Goal: Task Accomplishment & Management: Manage account settings

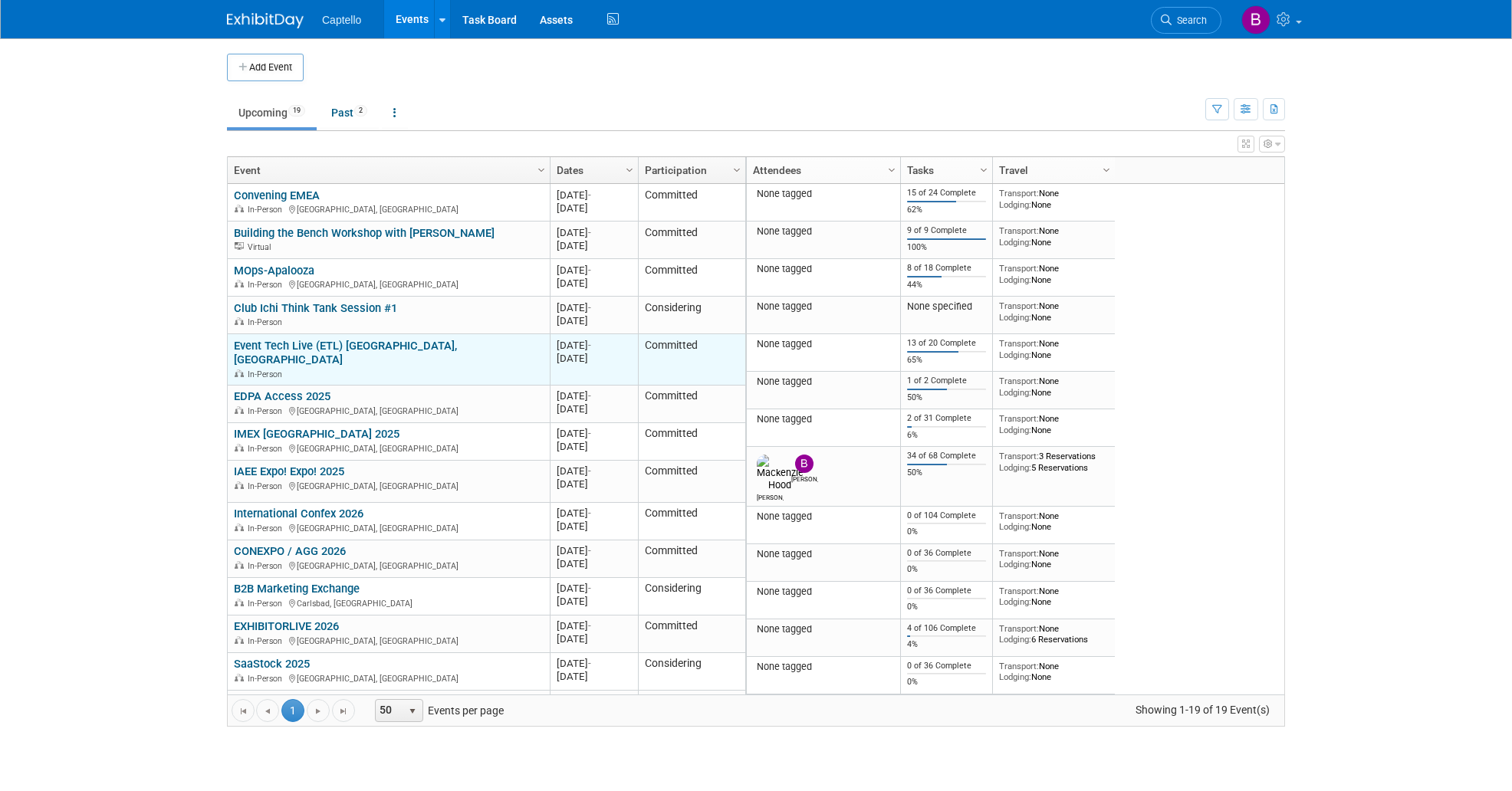
click at [289, 344] on link "Event Tech Live (ETL) [GEOGRAPHIC_DATA], [GEOGRAPHIC_DATA]" at bounding box center [345, 353] width 223 height 28
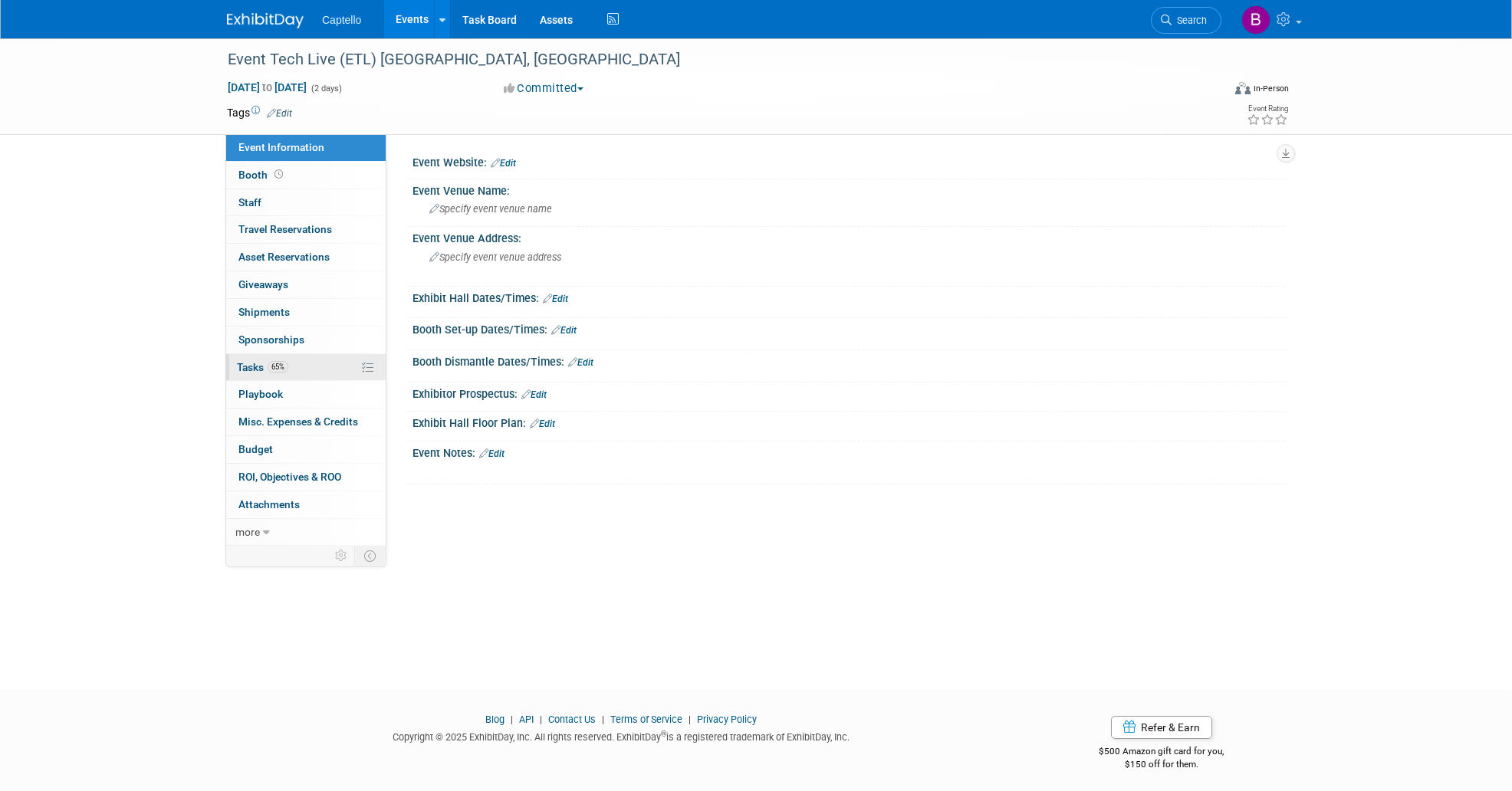
click at [266, 365] on span "Tasks 65%" at bounding box center [262, 367] width 51 height 12
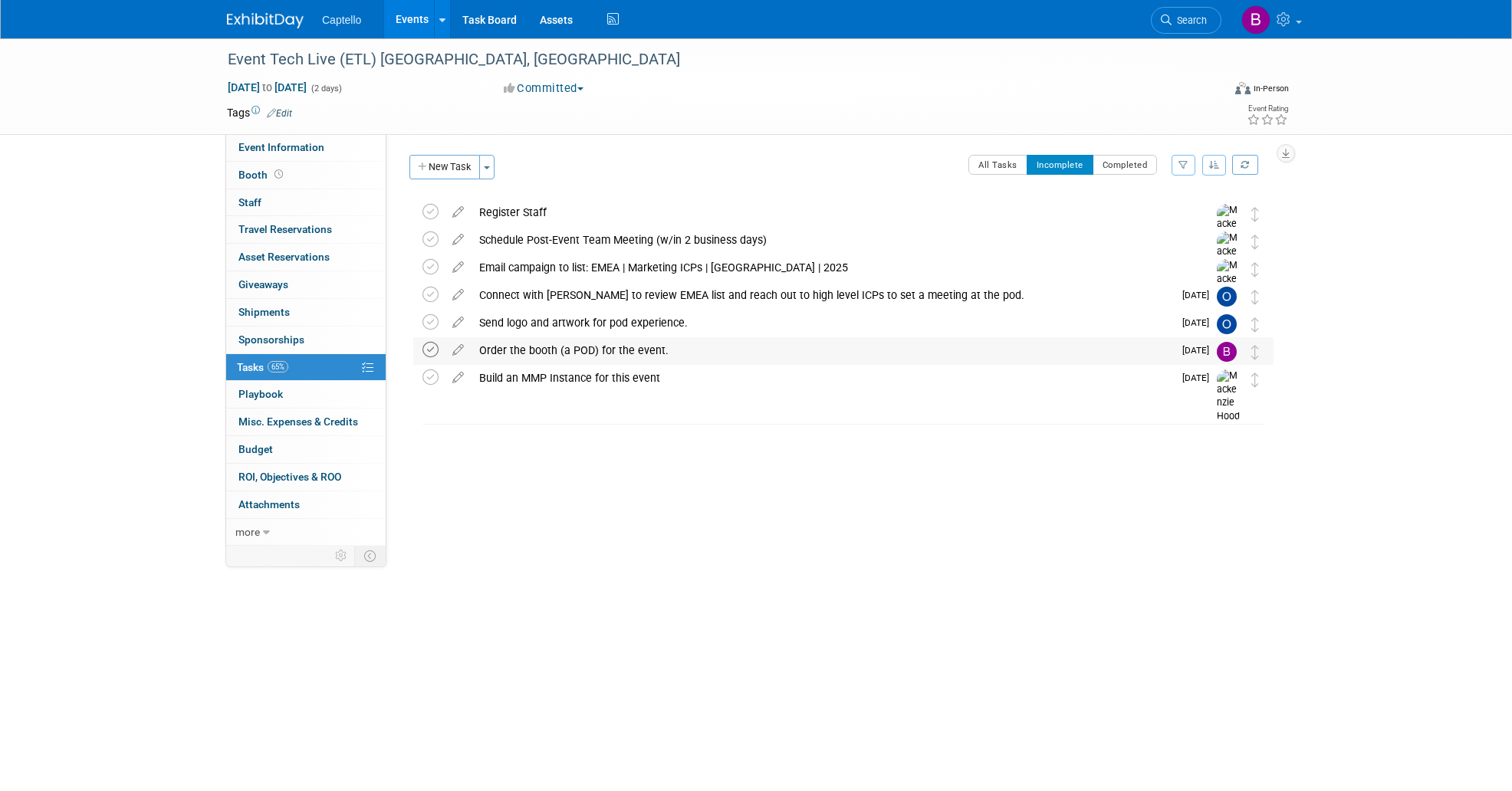
click at [433, 347] on icon at bounding box center [429, 349] width 16 height 16
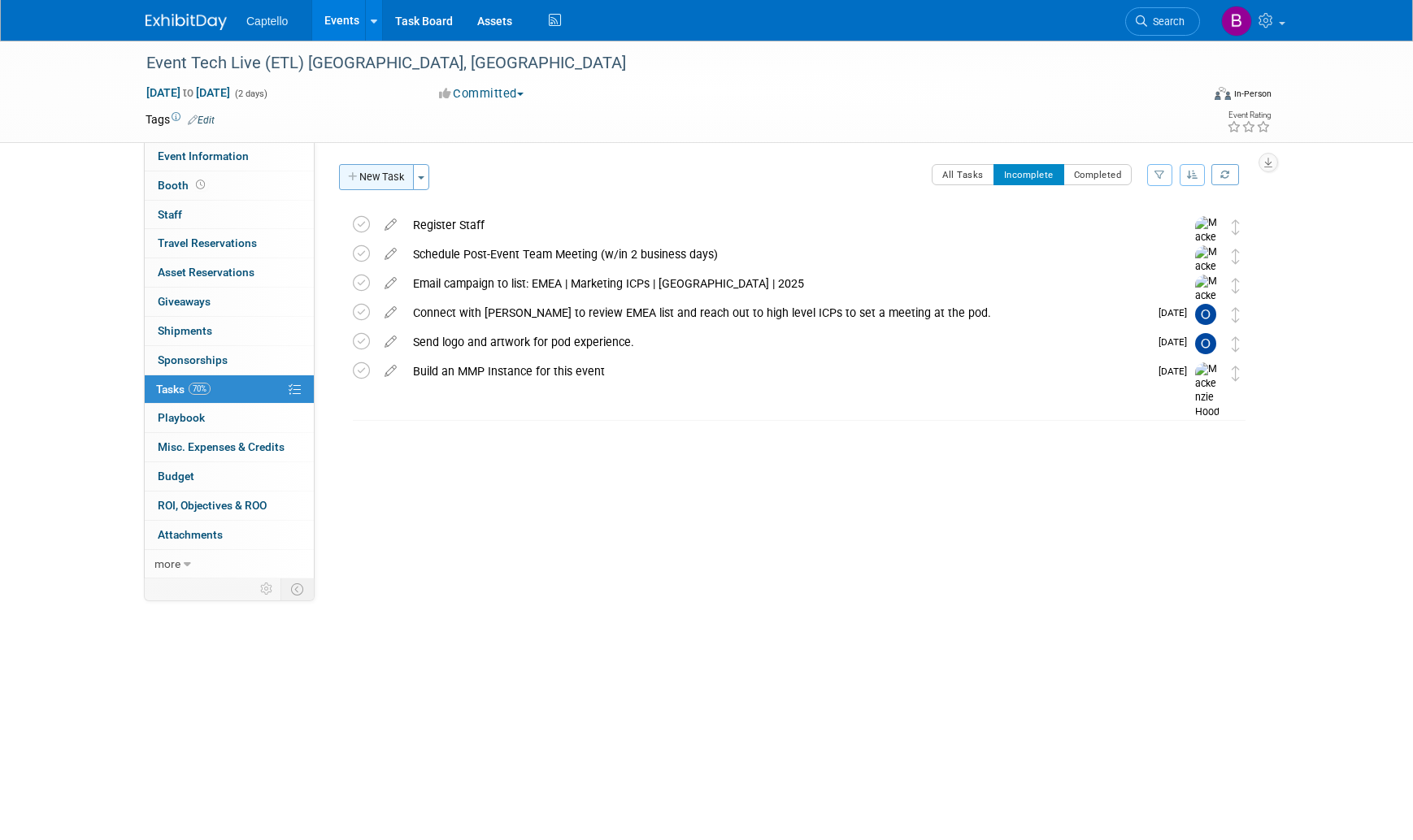
click at [380, 167] on button "New Task" at bounding box center [376, 177] width 74 height 26
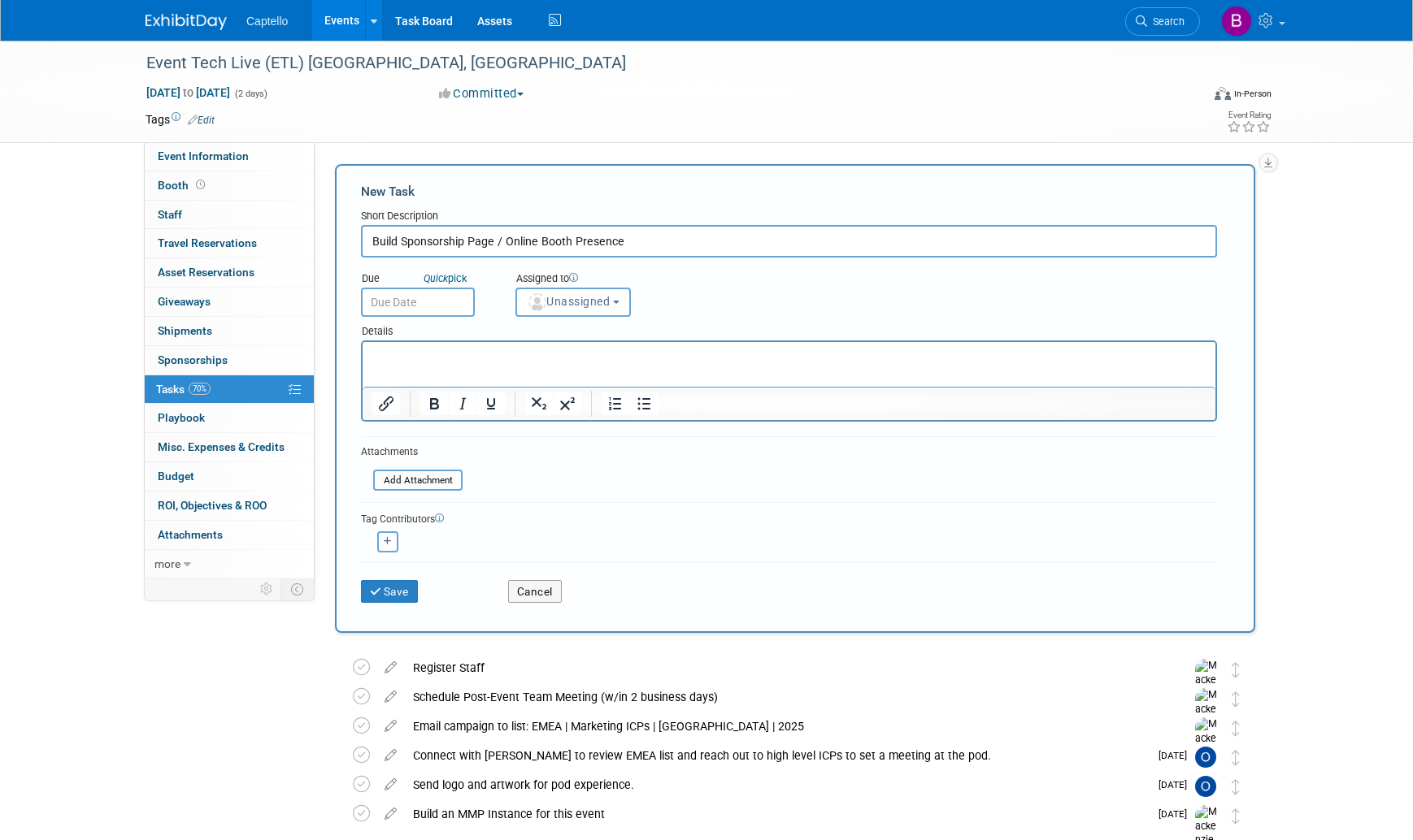
type input "Build Sponsorship Page / Online Booth Presence"
click at [425, 299] on input "text" at bounding box center [418, 301] width 114 height 29
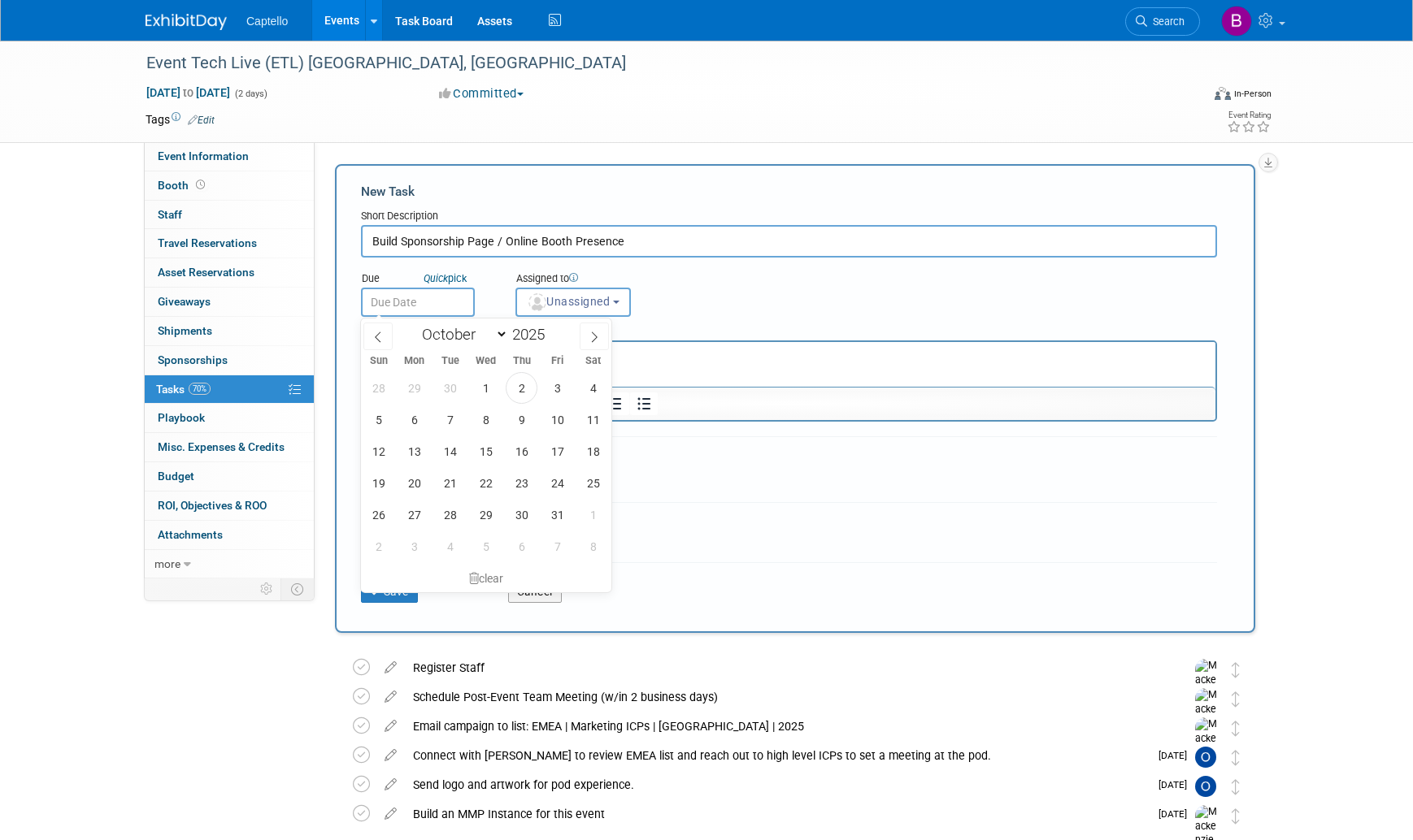
scroll to position [2, 0]
click at [515, 510] on span "30" at bounding box center [522, 513] width 32 height 32
type input "Oct 30, 2025"
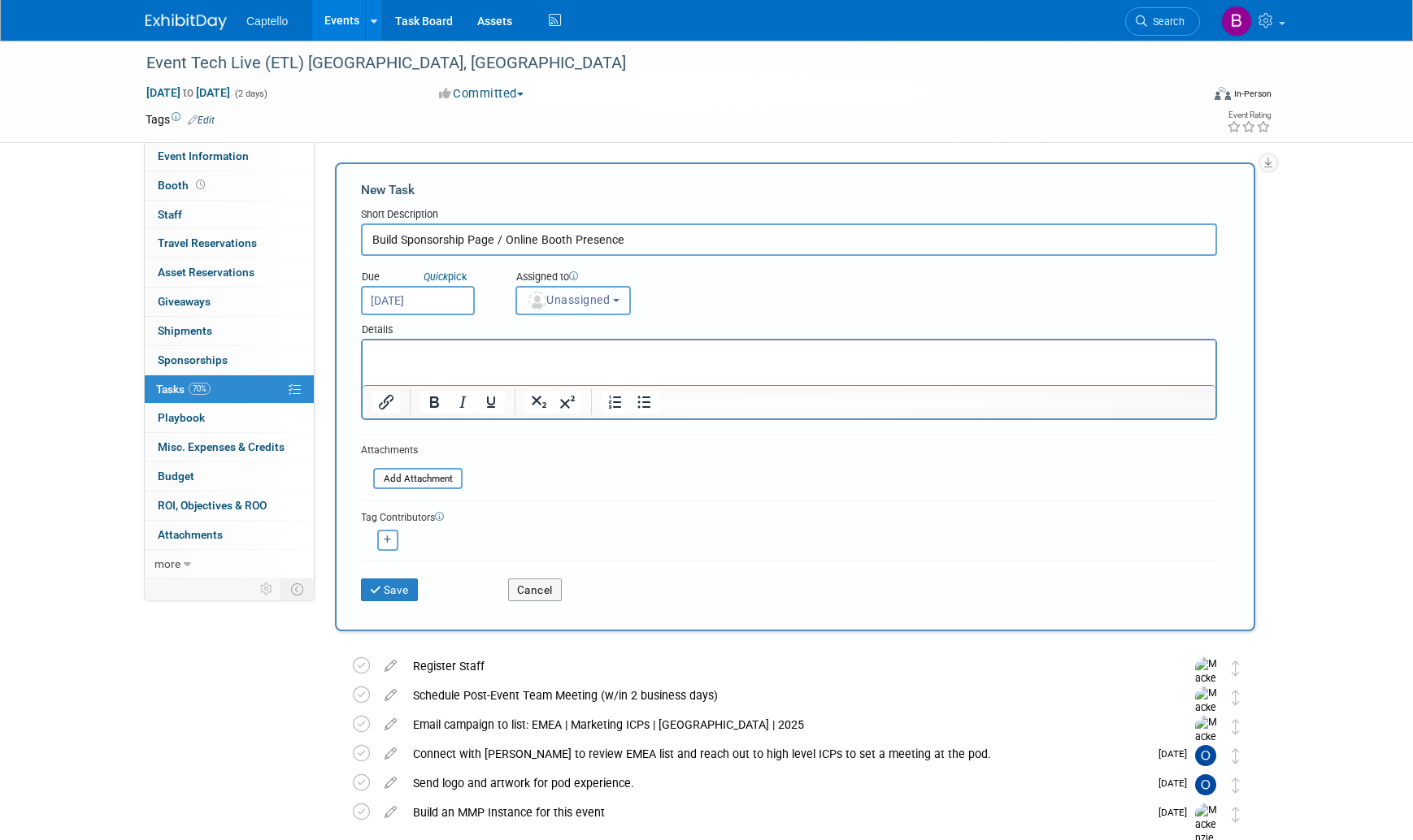
click at [562, 296] on span "Unassigned" at bounding box center [569, 300] width 83 height 13
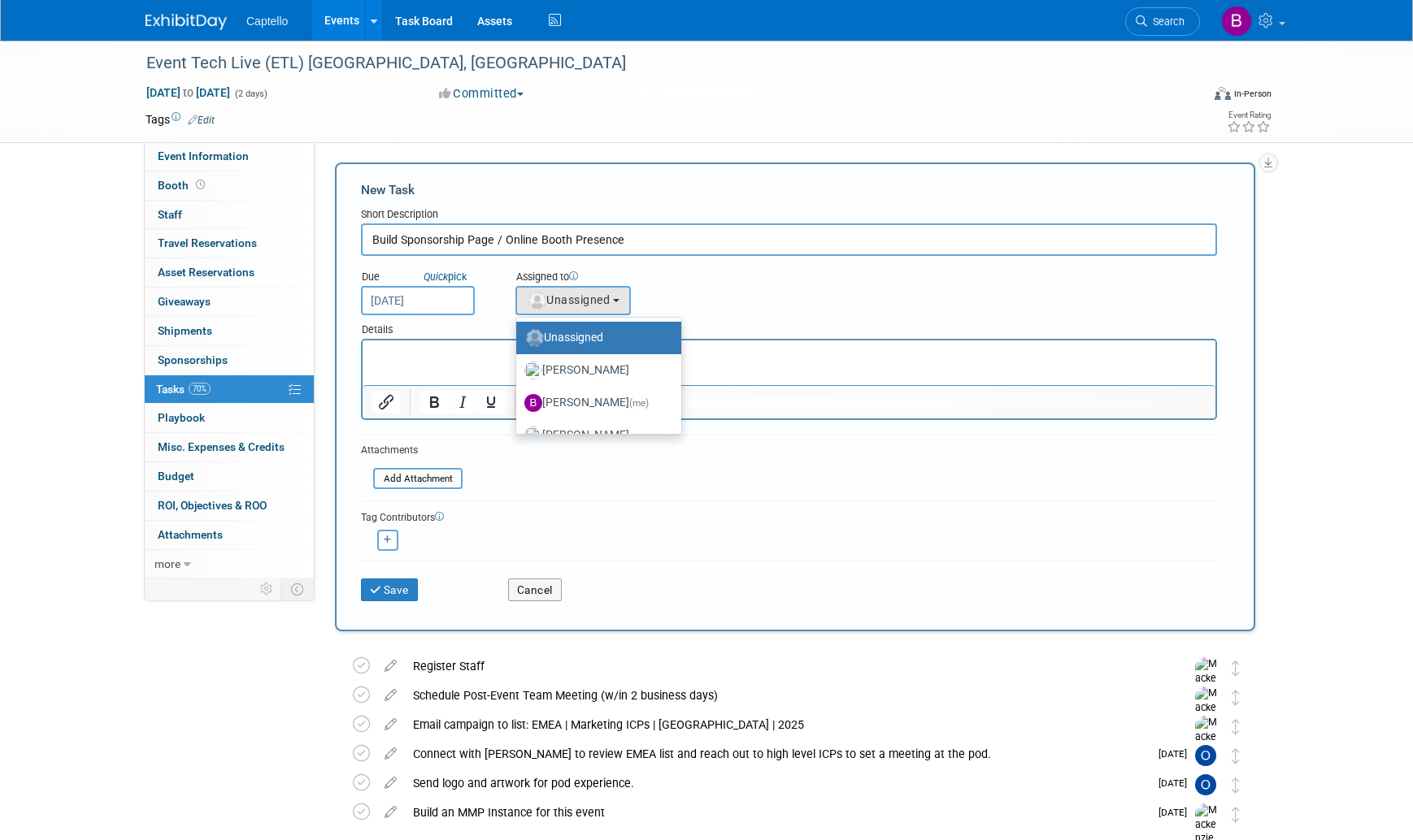
click at [699, 287] on div "Assigned to <img src="https://www.exhibitday.com/Images/Unassigned-User-Icon.pn…" at bounding box center [613, 289] width 220 height 53
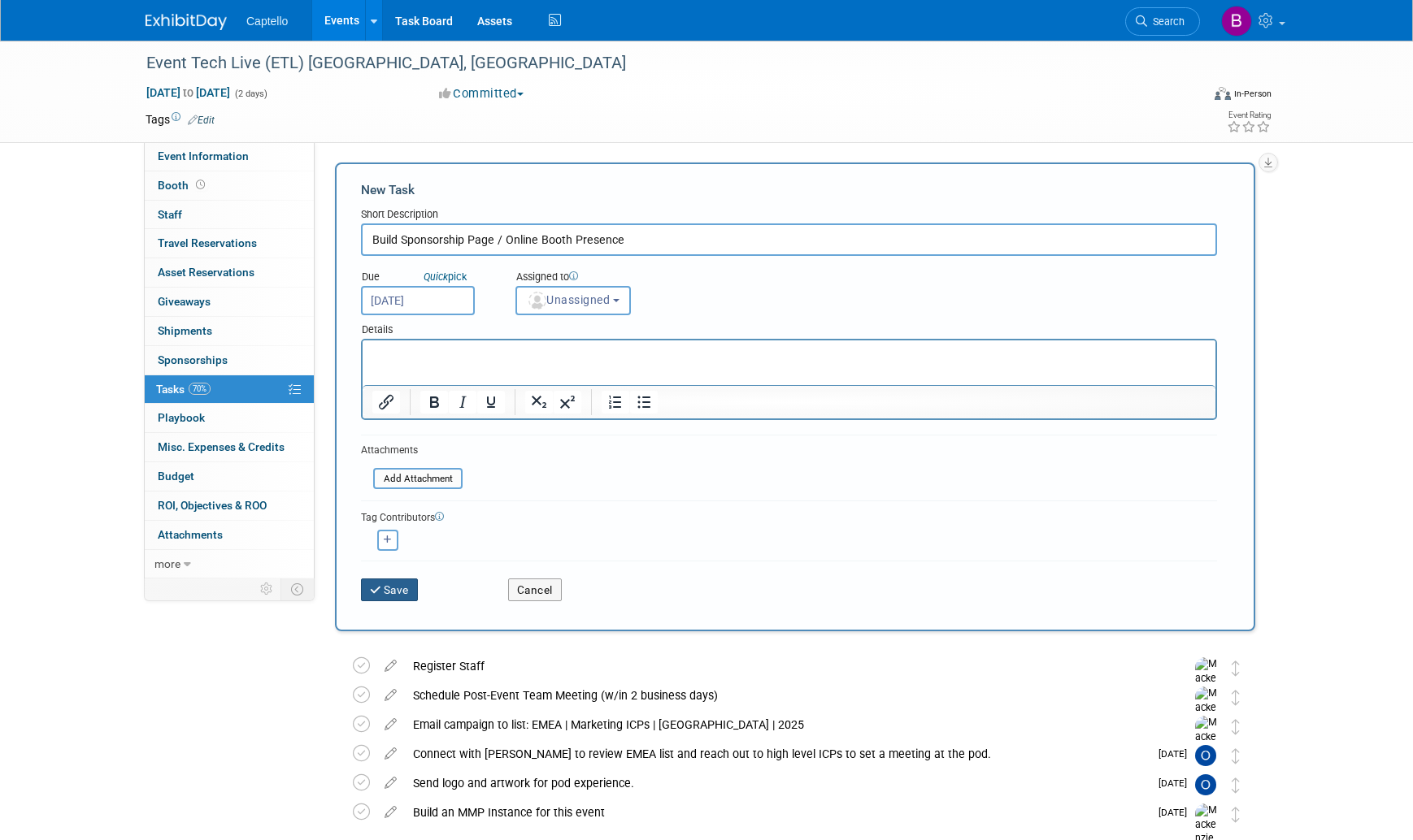
click at [388, 591] on button "Save" at bounding box center [389, 589] width 57 height 23
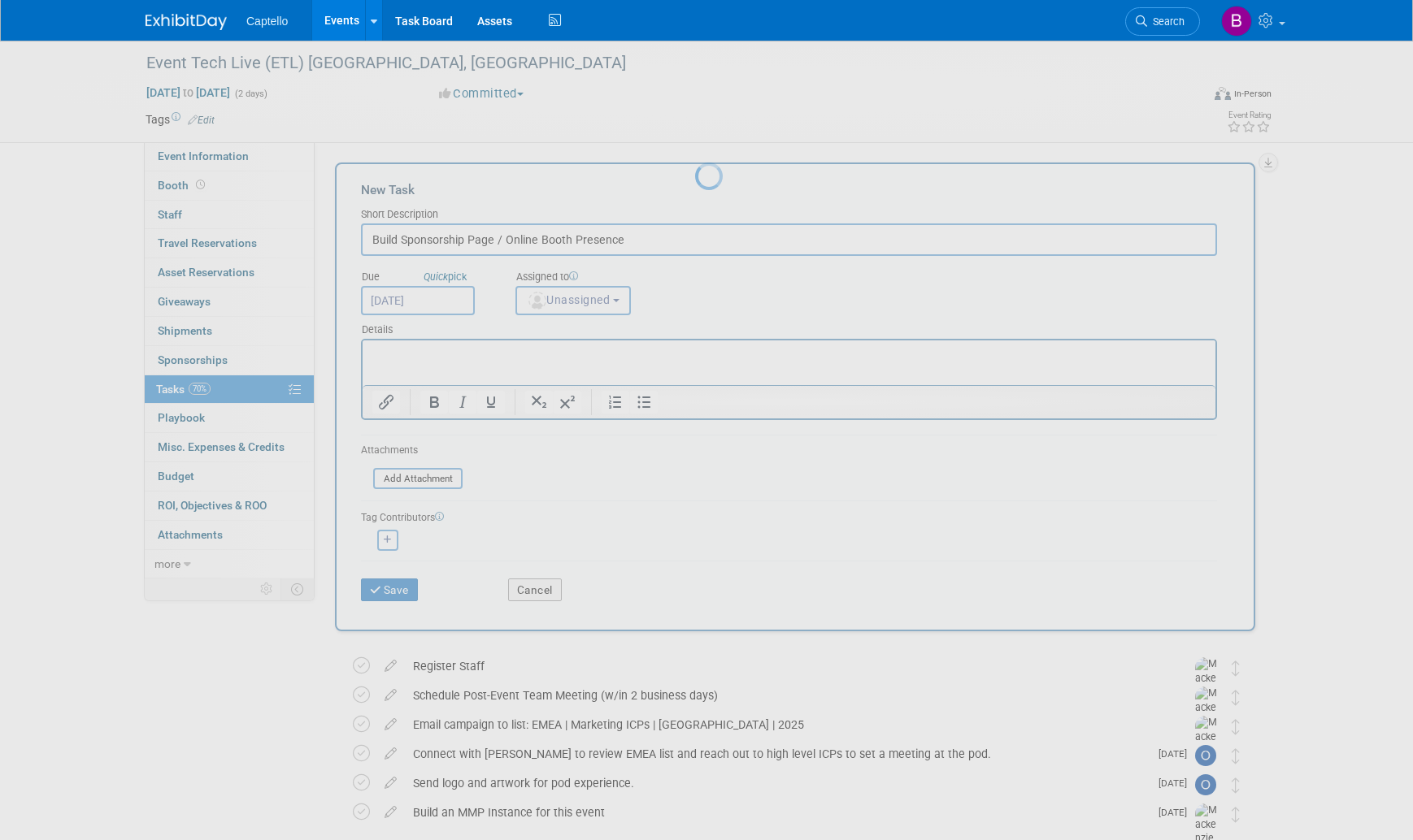
scroll to position [0, 0]
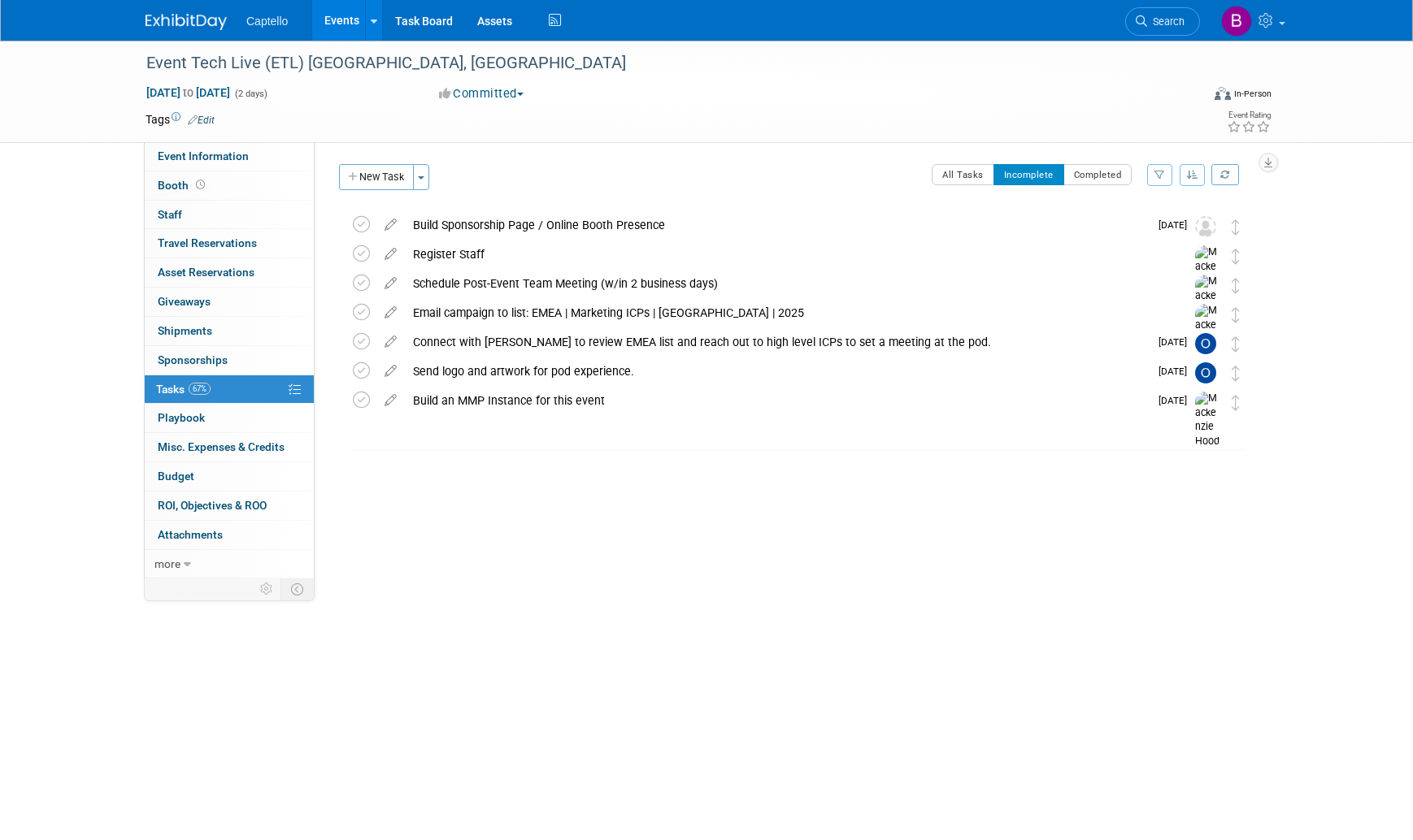
click at [341, 22] on link "Events" at bounding box center [342, 20] width 60 height 41
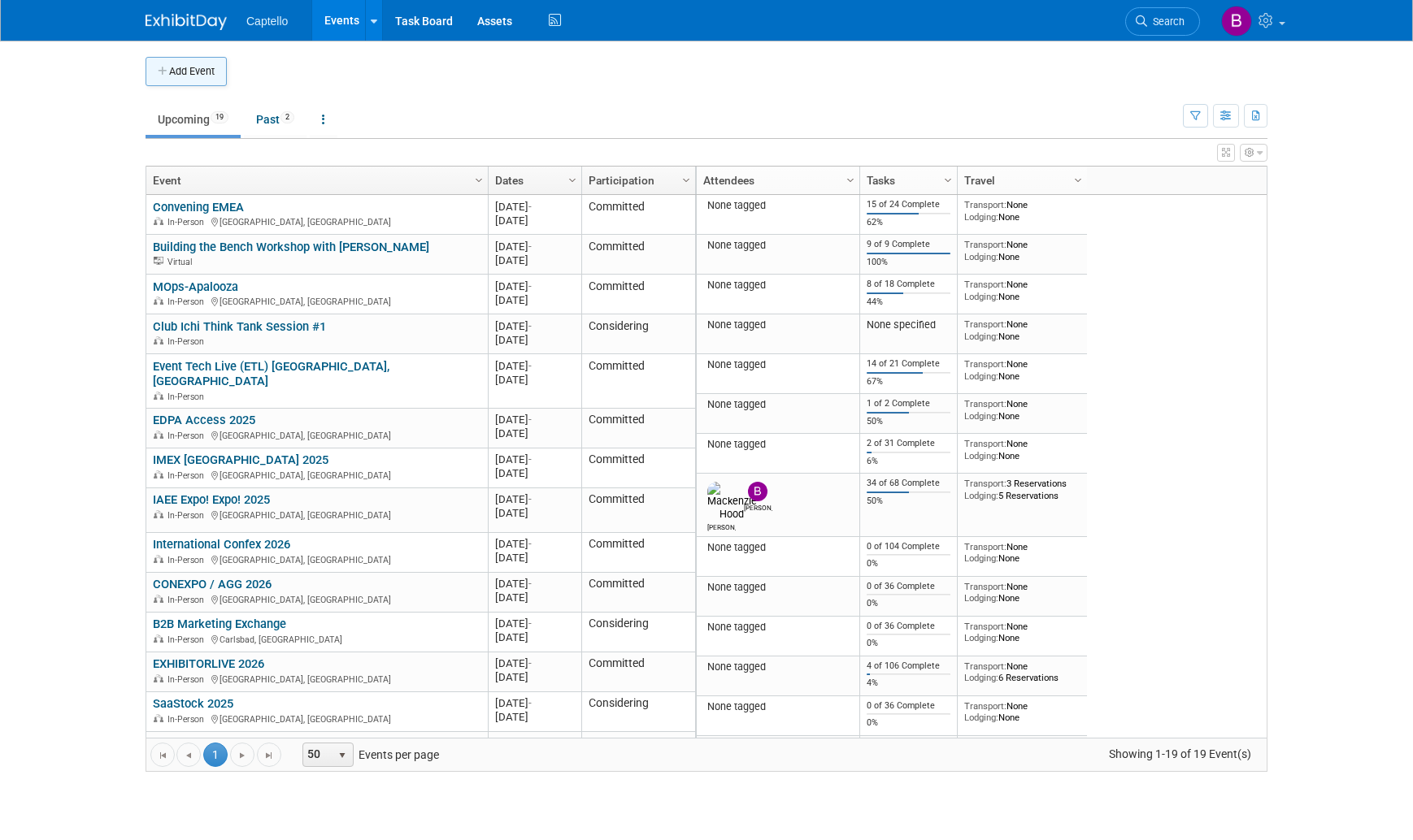
click at [192, 69] on button "Add Event" at bounding box center [187, 70] width 81 height 29
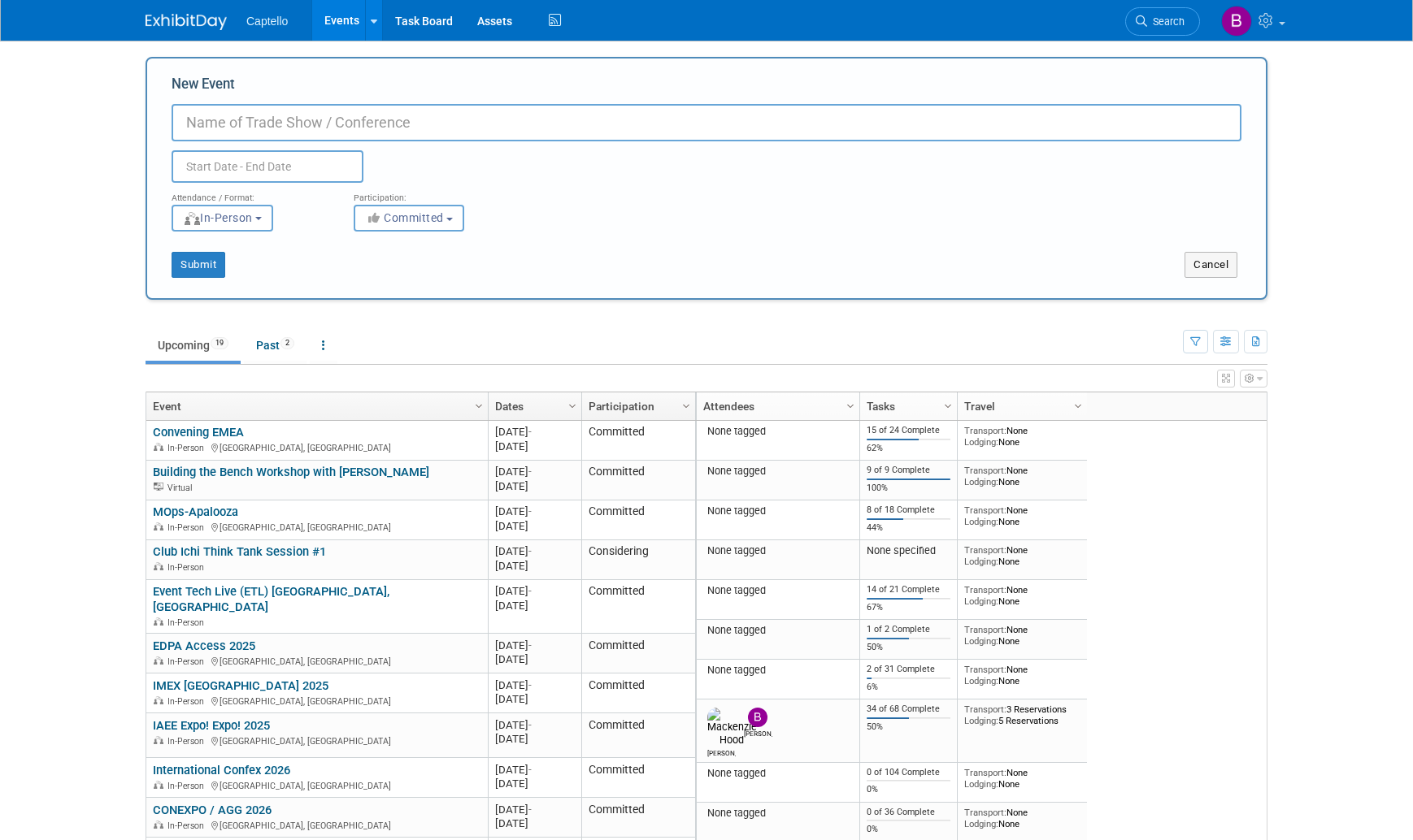
type input "S"
type input "[PERSON_NAME] Work"
click at [1214, 260] on button "Cancel" at bounding box center [1211, 265] width 53 height 26
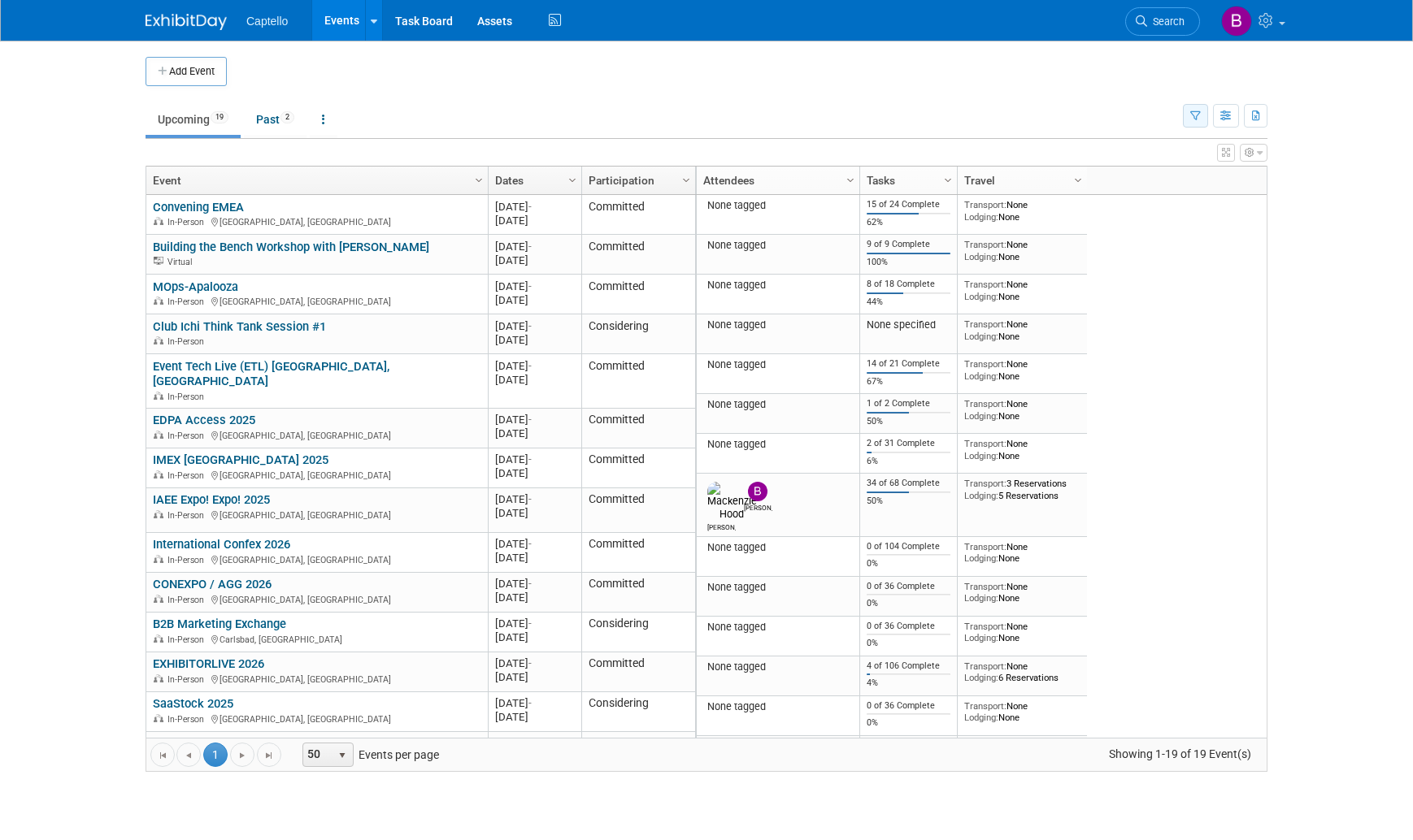
click at [1198, 113] on icon "button" at bounding box center [1195, 116] width 11 height 11
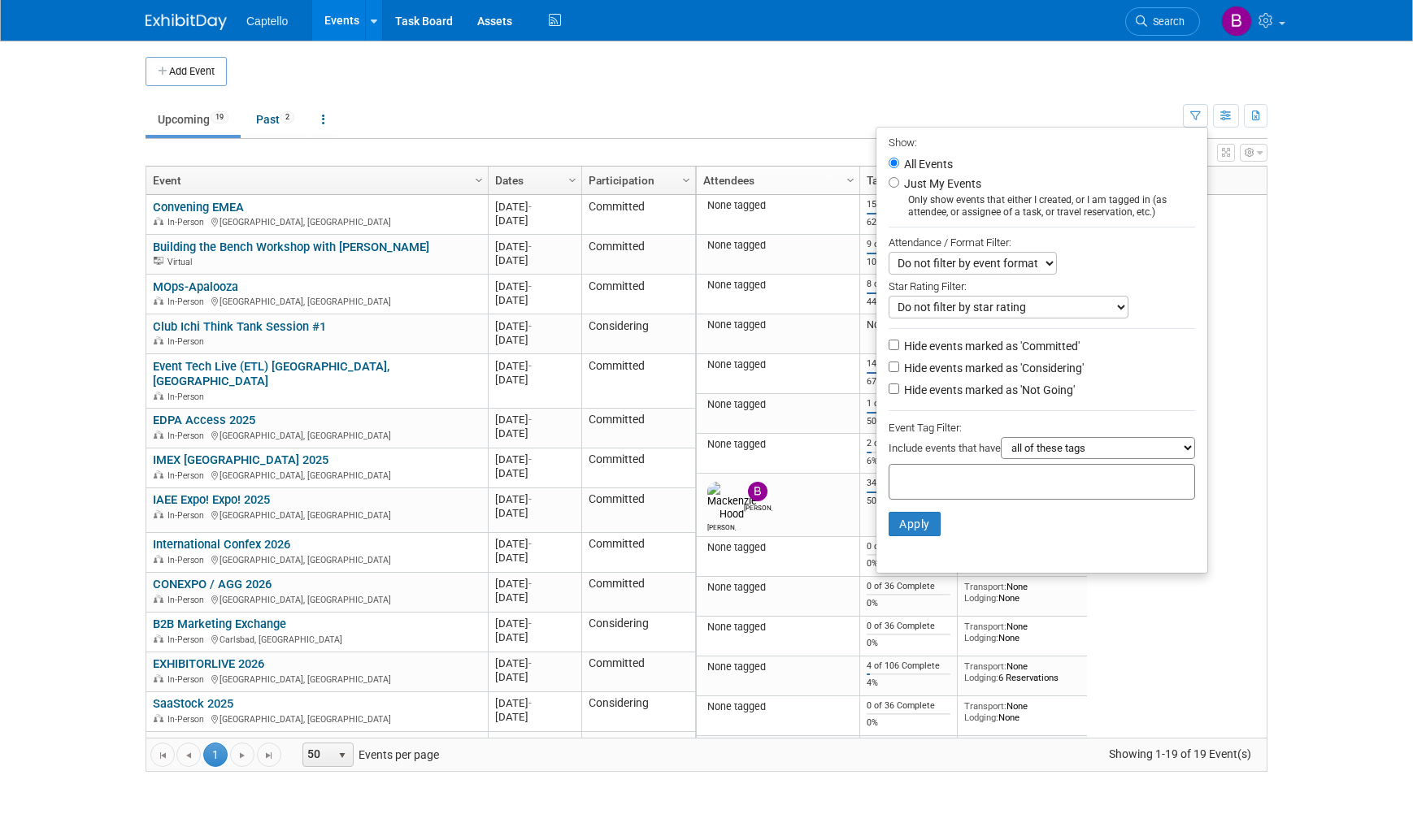
click at [1092, 84] on td at bounding box center [720, 70] width 986 height 29
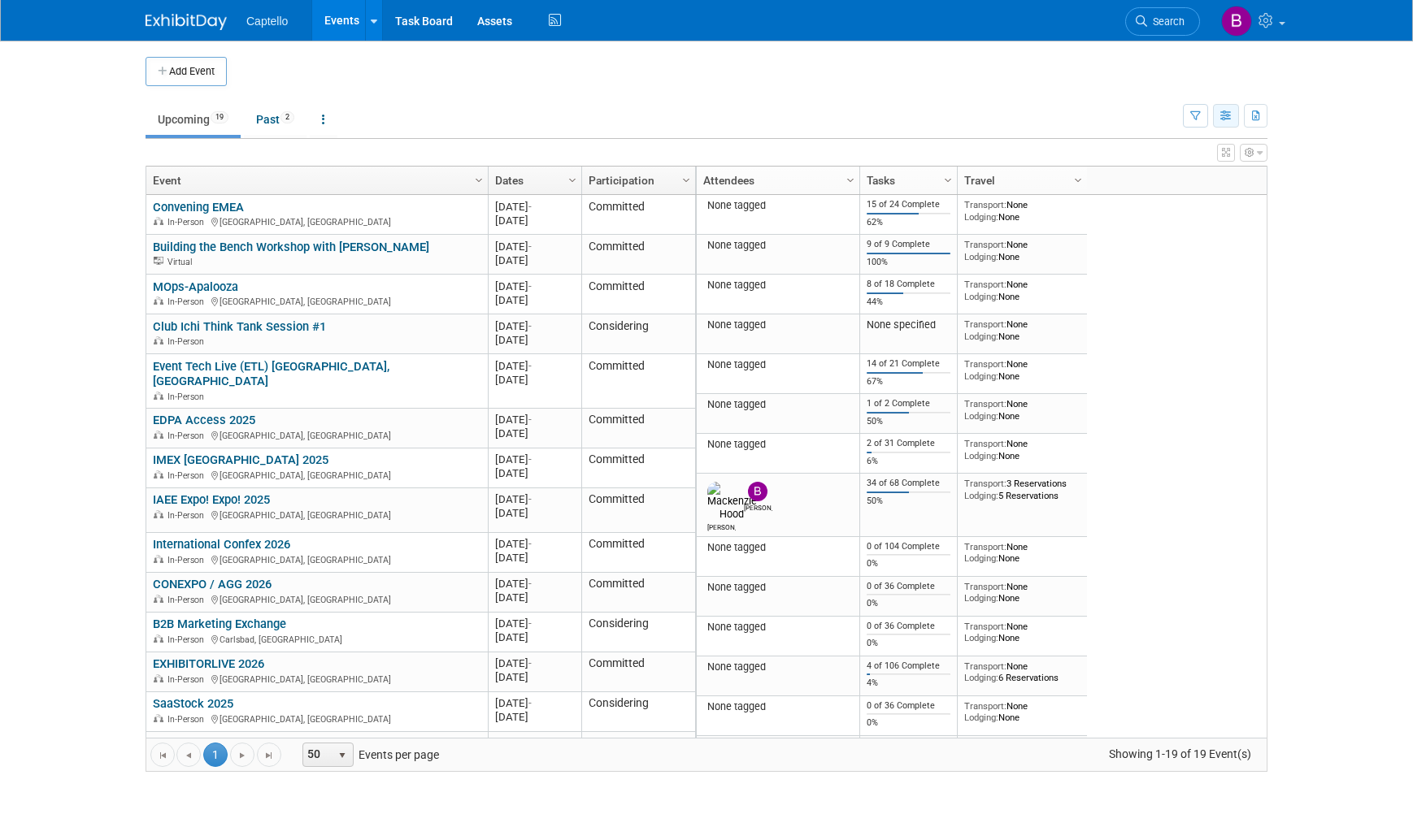
click at [1228, 112] on icon "button" at bounding box center [1226, 116] width 12 height 11
click at [1204, 78] on td at bounding box center [720, 70] width 986 height 29
click at [1188, 117] on button "button" at bounding box center [1195, 116] width 25 height 24
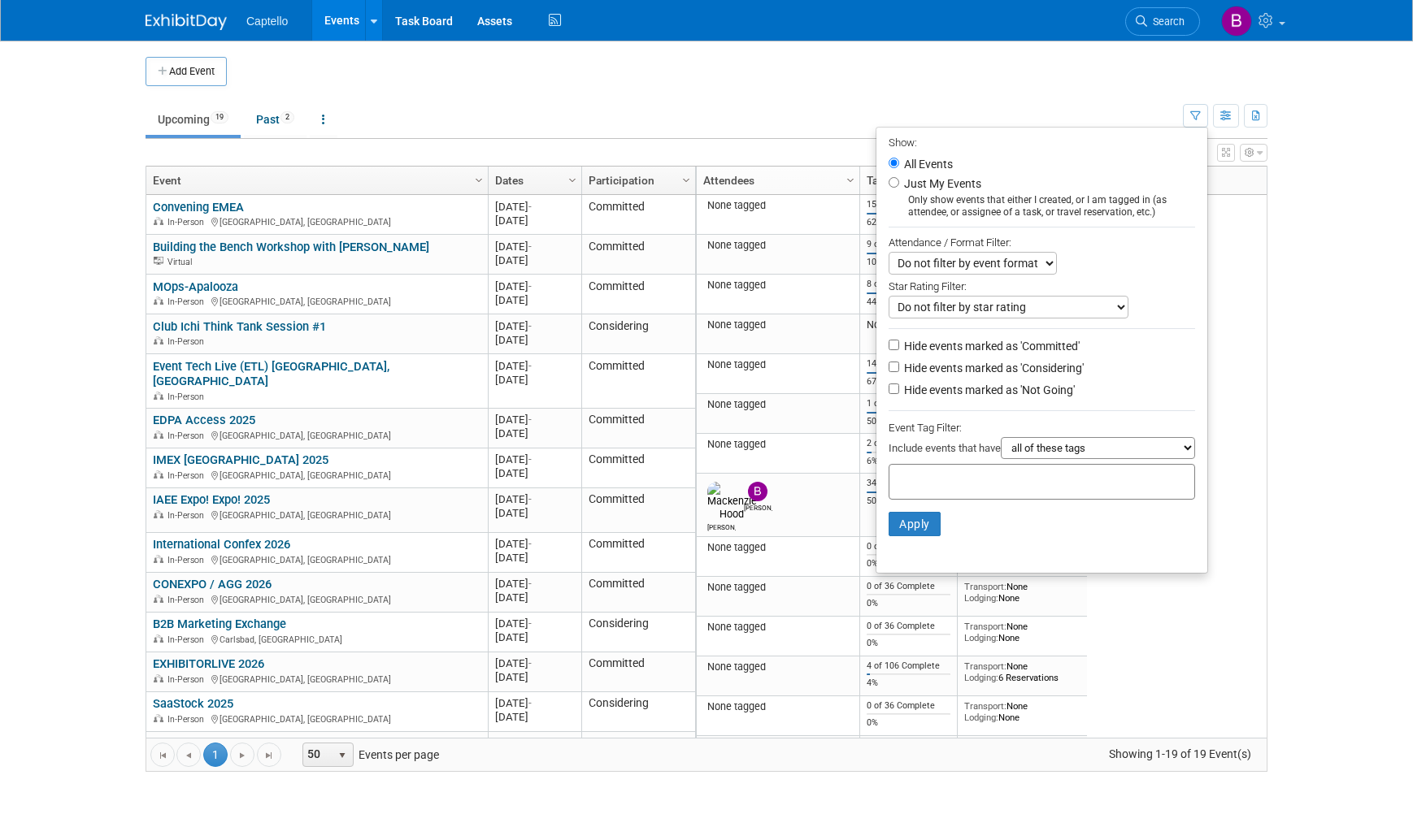
click at [1063, 100] on td "Upcoming 19 Past 2 All Events 21 Past and Upcoming Grouped Annually Events grou…" at bounding box center [664, 112] width 1037 height 53
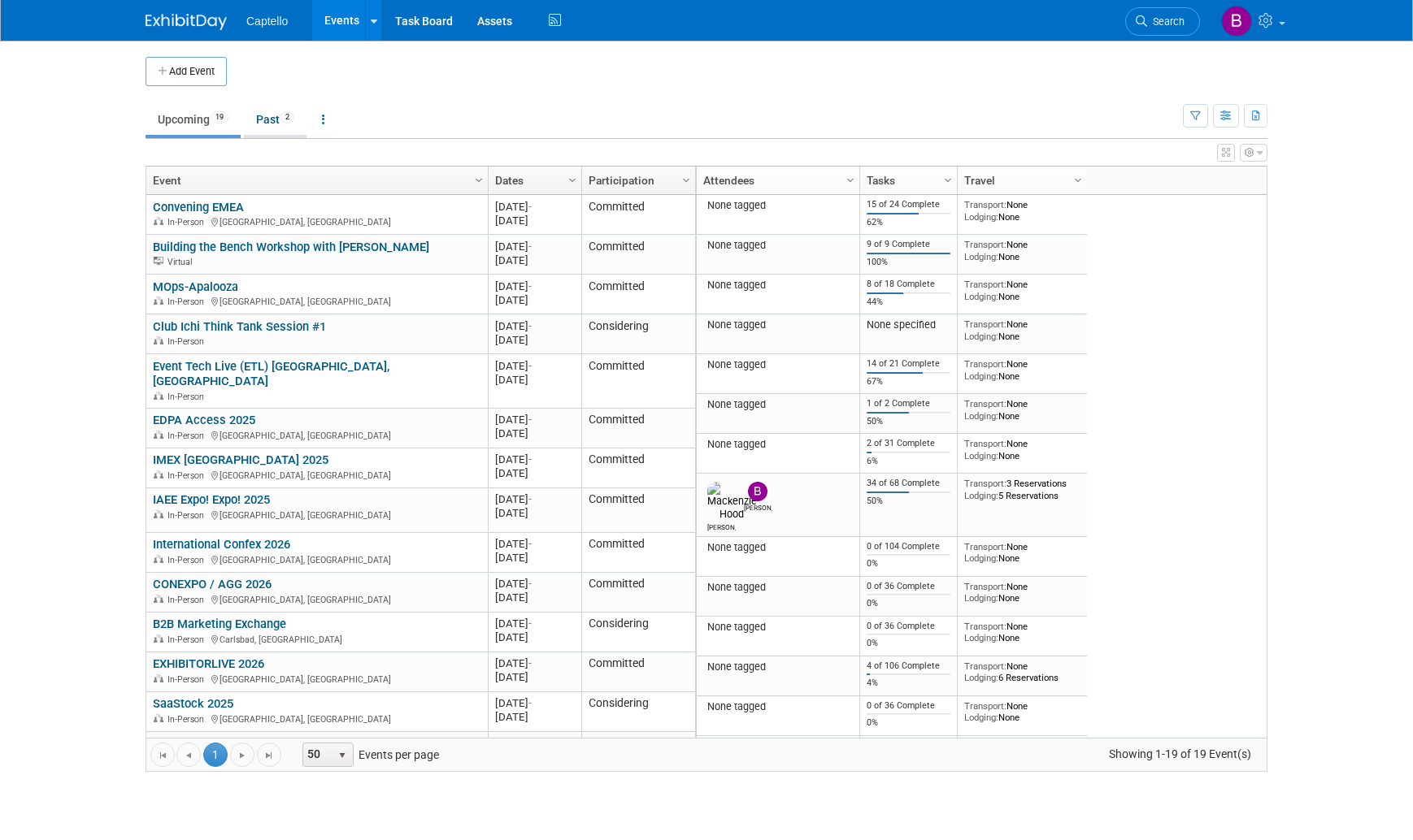
click at [282, 119] on link "Past 2" at bounding box center [275, 119] width 63 height 31
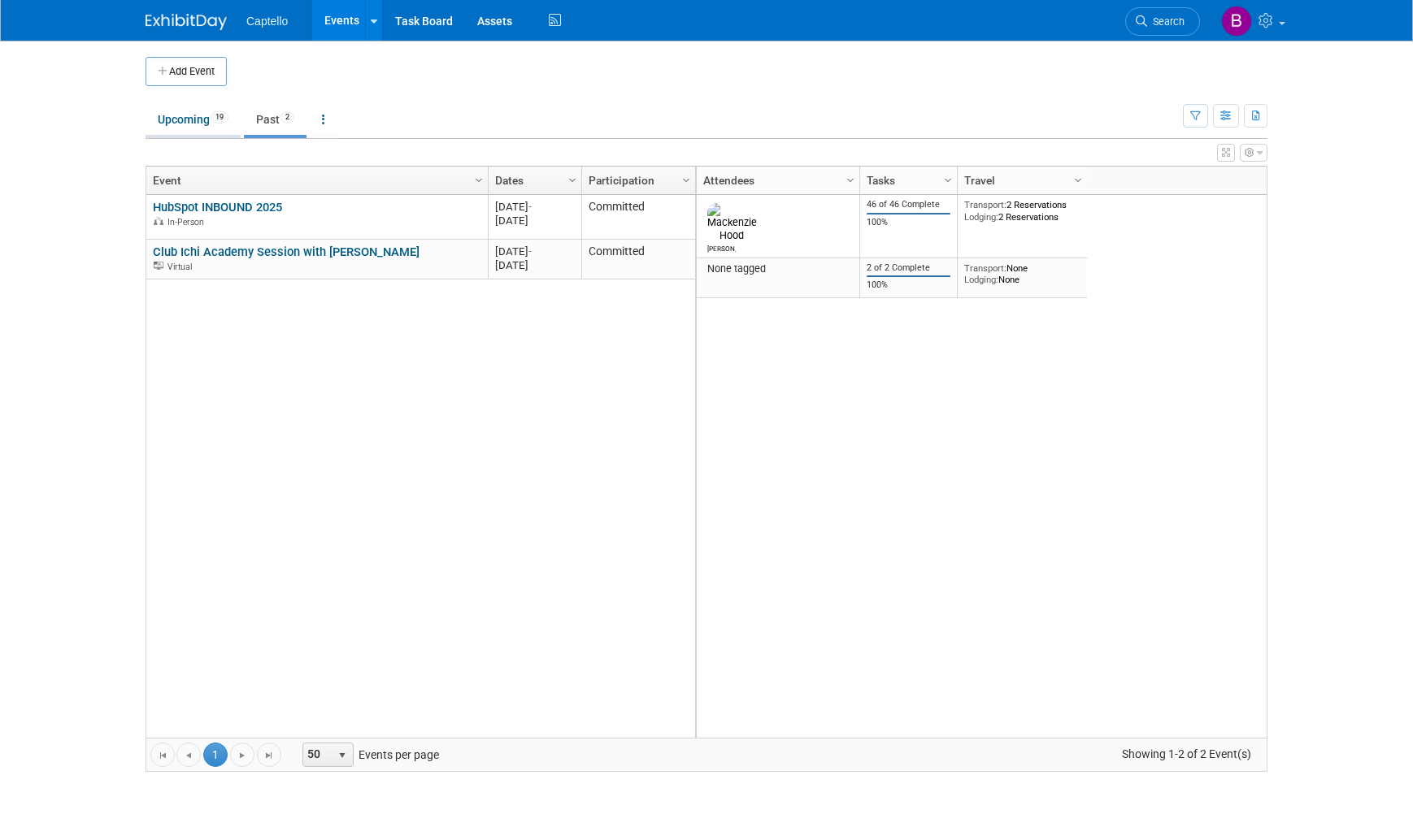
click at [183, 124] on link "Upcoming 19" at bounding box center [193, 119] width 95 height 31
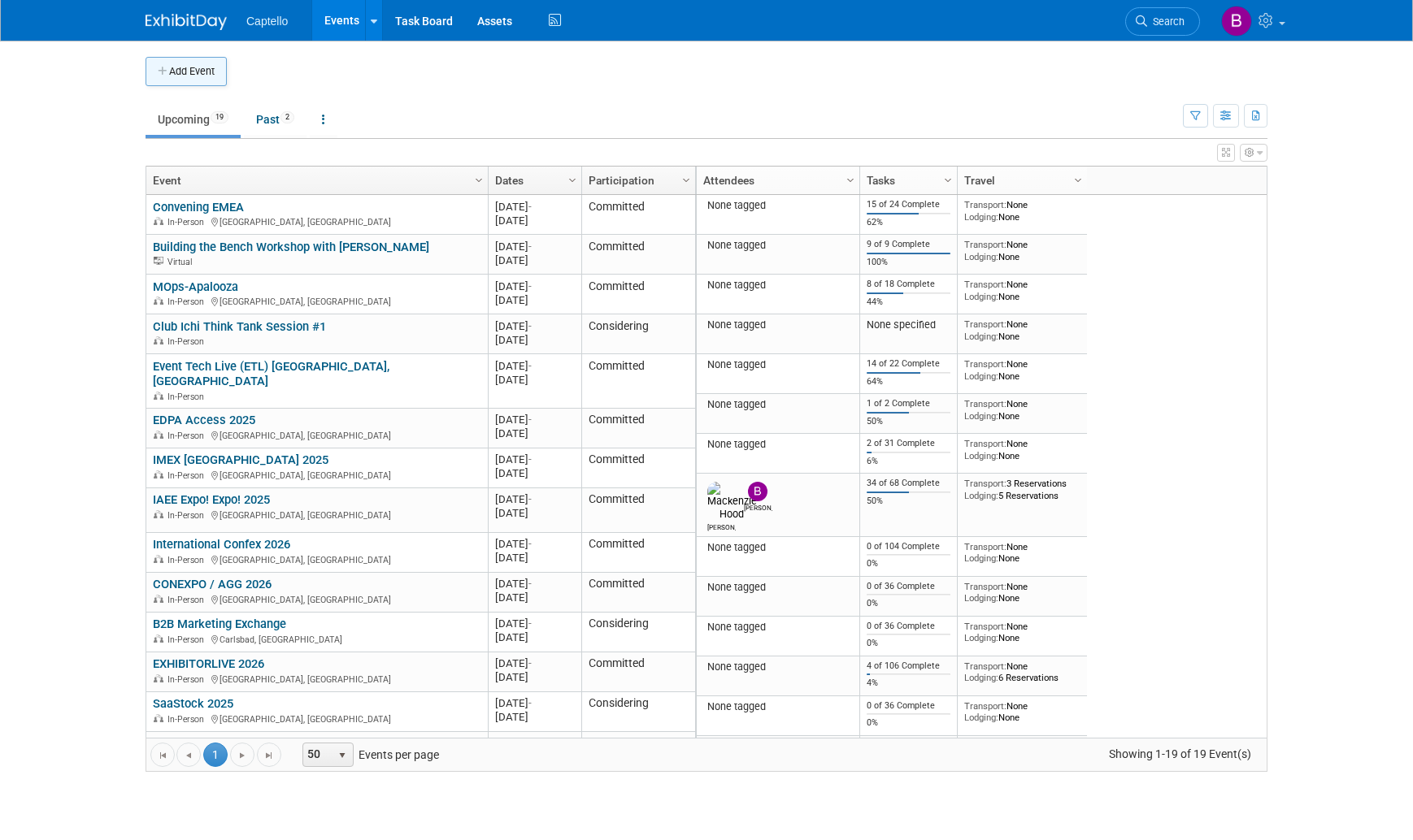
click at [184, 67] on button "Add Event" at bounding box center [187, 70] width 81 height 29
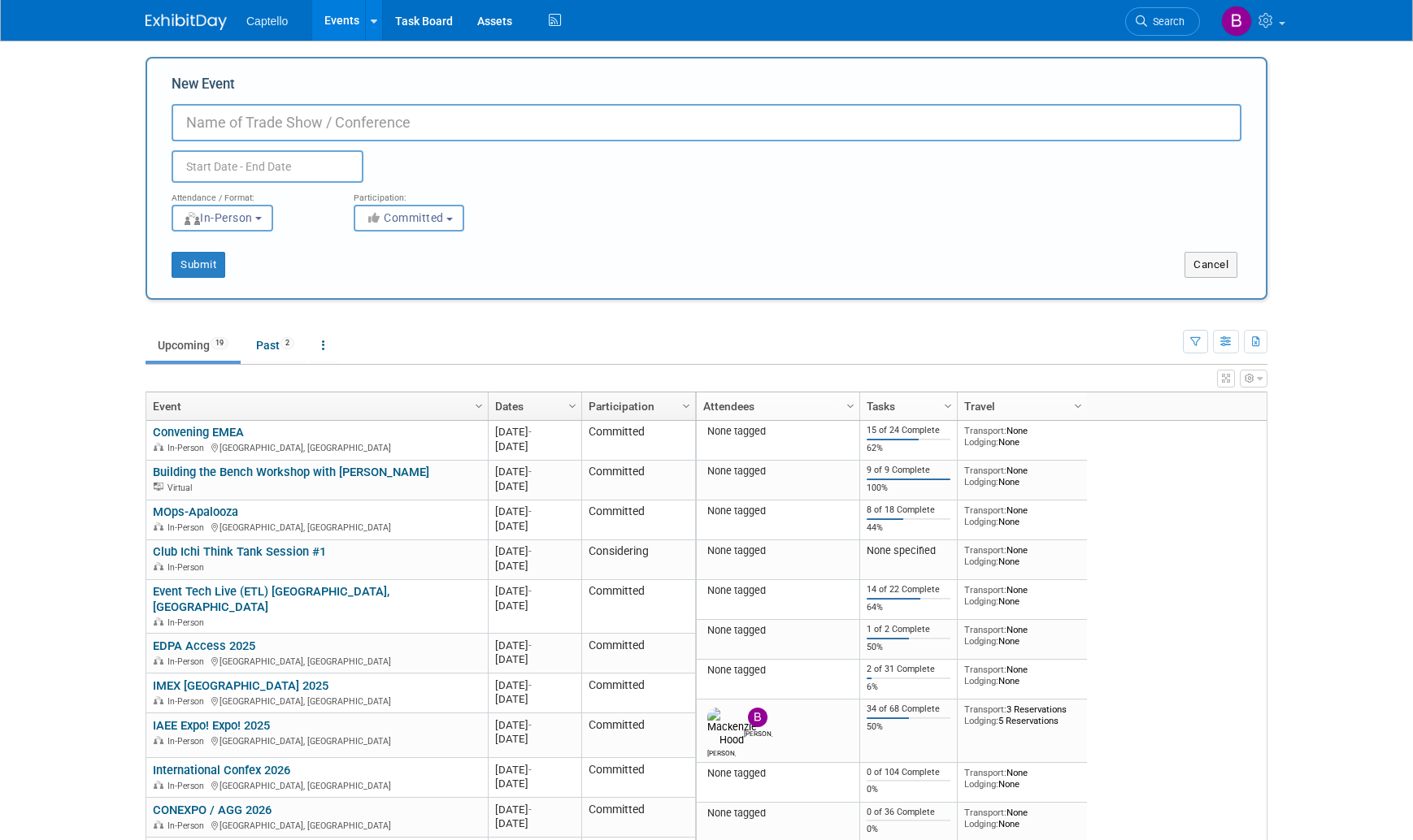
click at [364, 120] on input "New Event" at bounding box center [706, 123] width 1070 height 38
type input "[PERSON_NAME] Workshop"
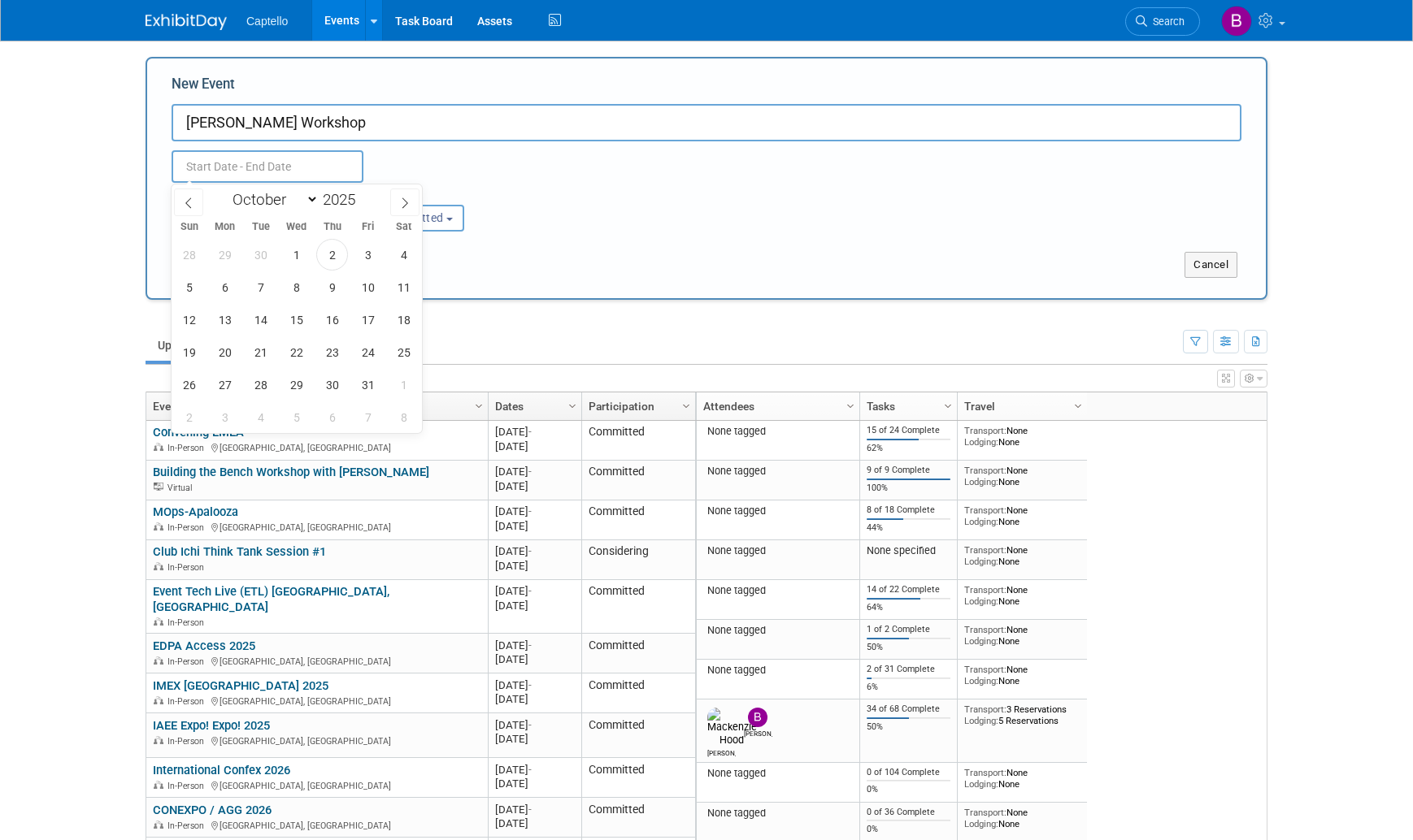
click at [269, 176] on input "text" at bounding box center [267, 167] width 192 height 33
click at [293, 312] on span "15" at bounding box center [297, 319] width 32 height 32
type input "[DATE] to [DATE]"
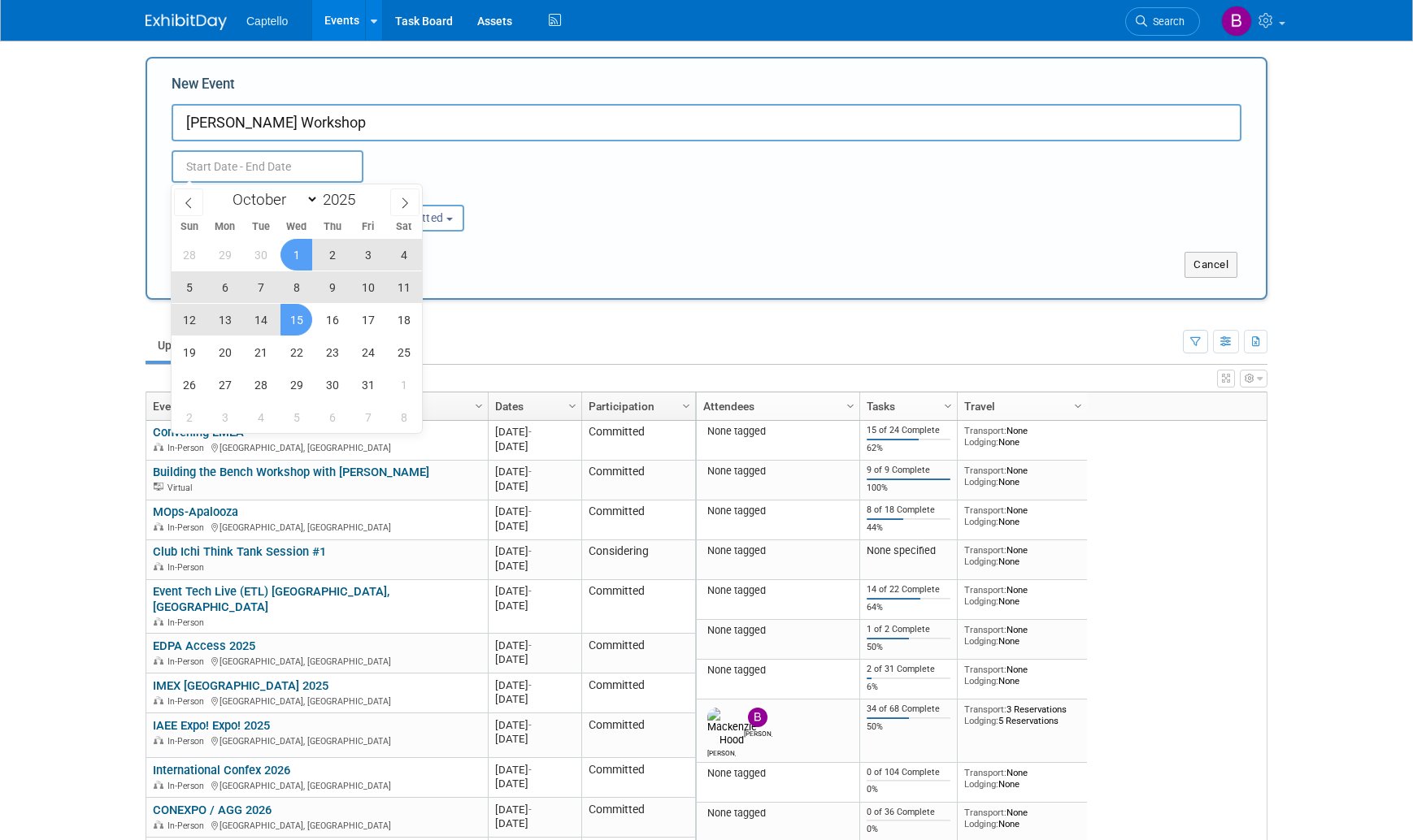
type input "[DATE] to [DATE]"
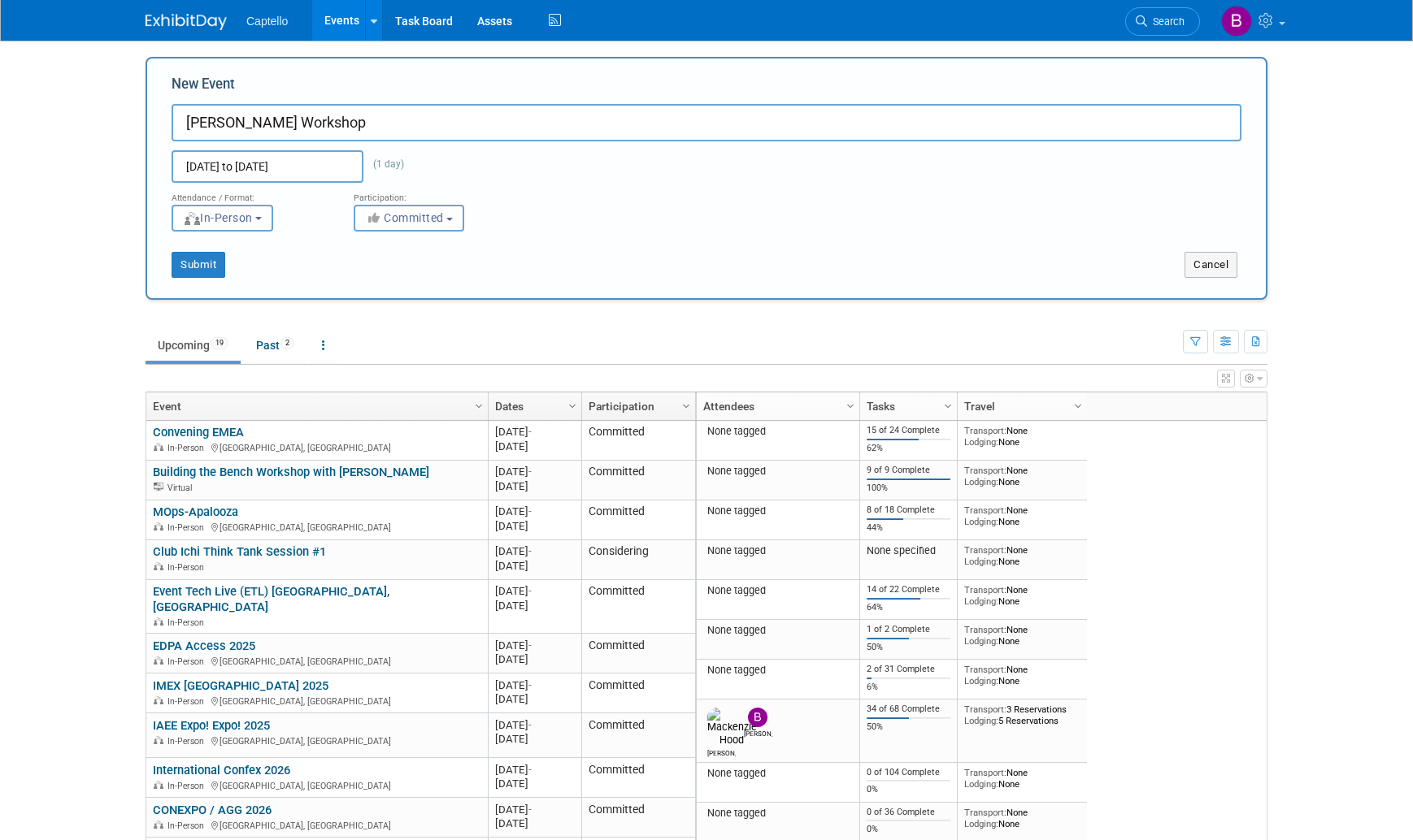
click at [436, 168] on div "Oct 15, 2025 to Oct 15, 2025 (1 day) Duplicate Event Warning" at bounding box center [706, 163] width 1094 height 42
click at [273, 217] on button "In-Person" at bounding box center [222, 217] width 101 height 27
click at [236, 270] on label "Virtual" at bounding box center [227, 281] width 94 height 22
click at [187, 276] on input "Virtual" at bounding box center [182, 281] width 11 height 11
select select "2"
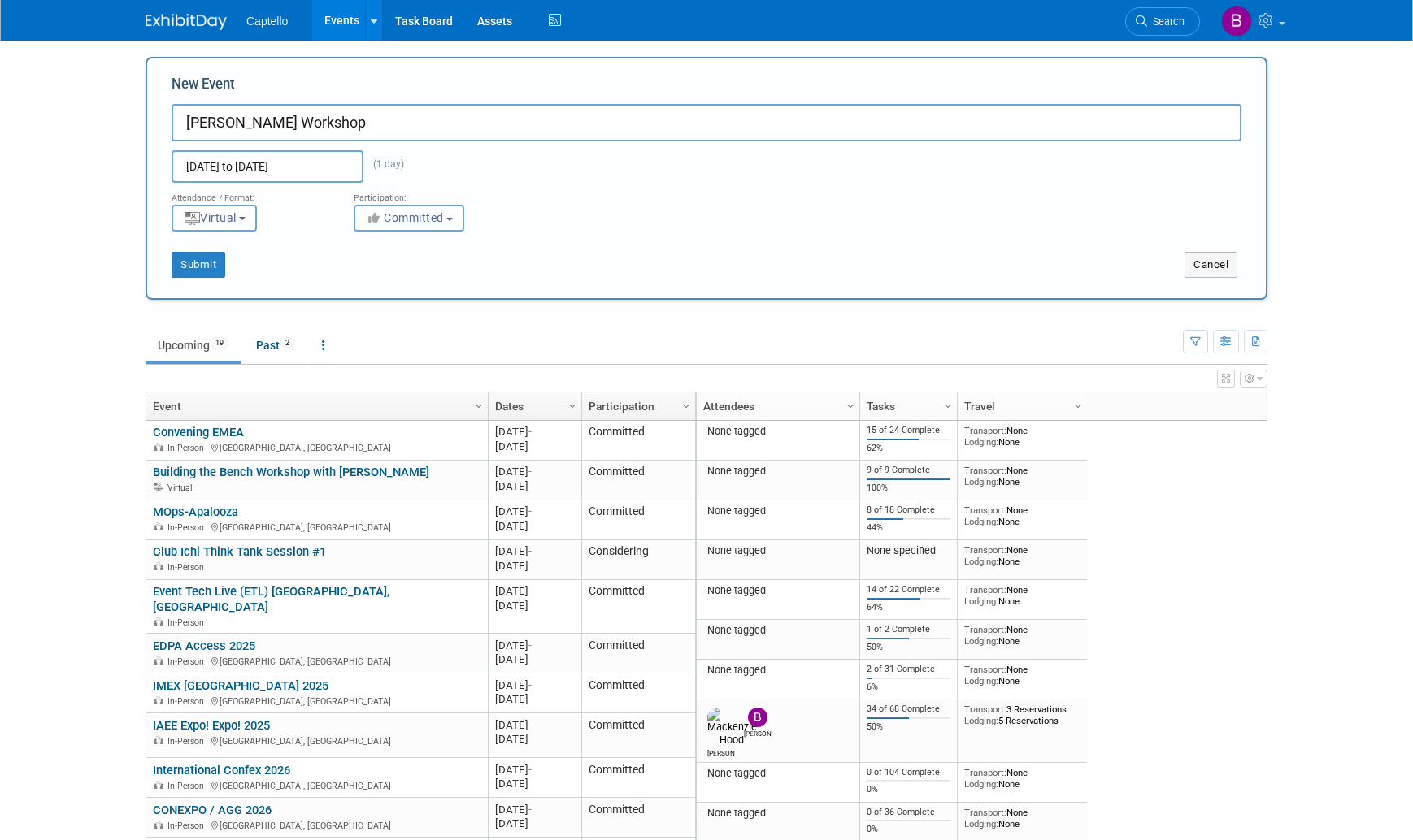
click at [405, 215] on span "Committed" at bounding box center [404, 217] width 78 height 13
click at [542, 198] on div "Attendance / Format: <img src="https://www.exhibitday.com/Images/Format-InPerso…" at bounding box center [706, 206] width 1094 height 49
click at [200, 263] on button "Submit" at bounding box center [198, 265] width 54 height 26
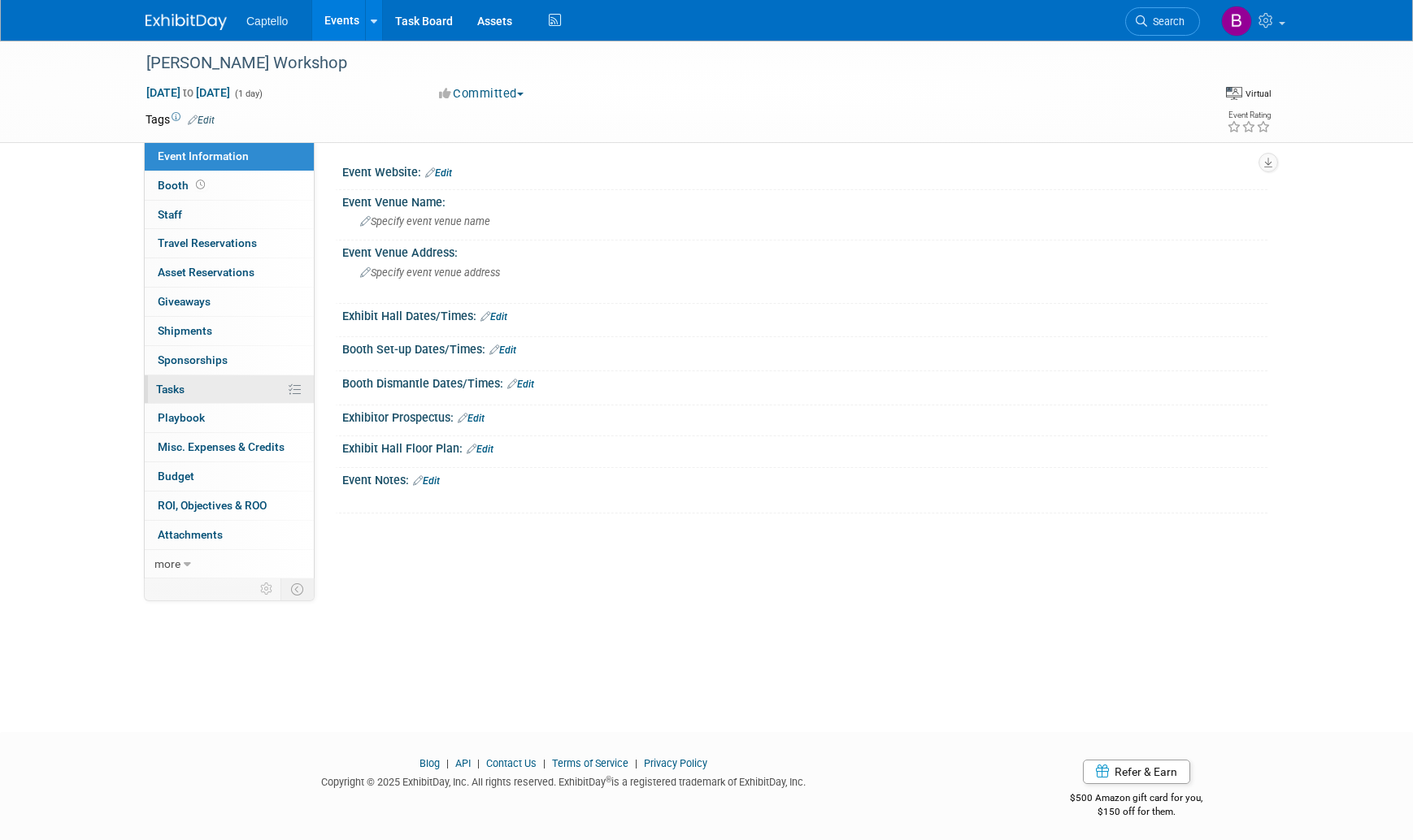
click at [192, 396] on link "0% Tasks 0%" at bounding box center [229, 390] width 169 height 29
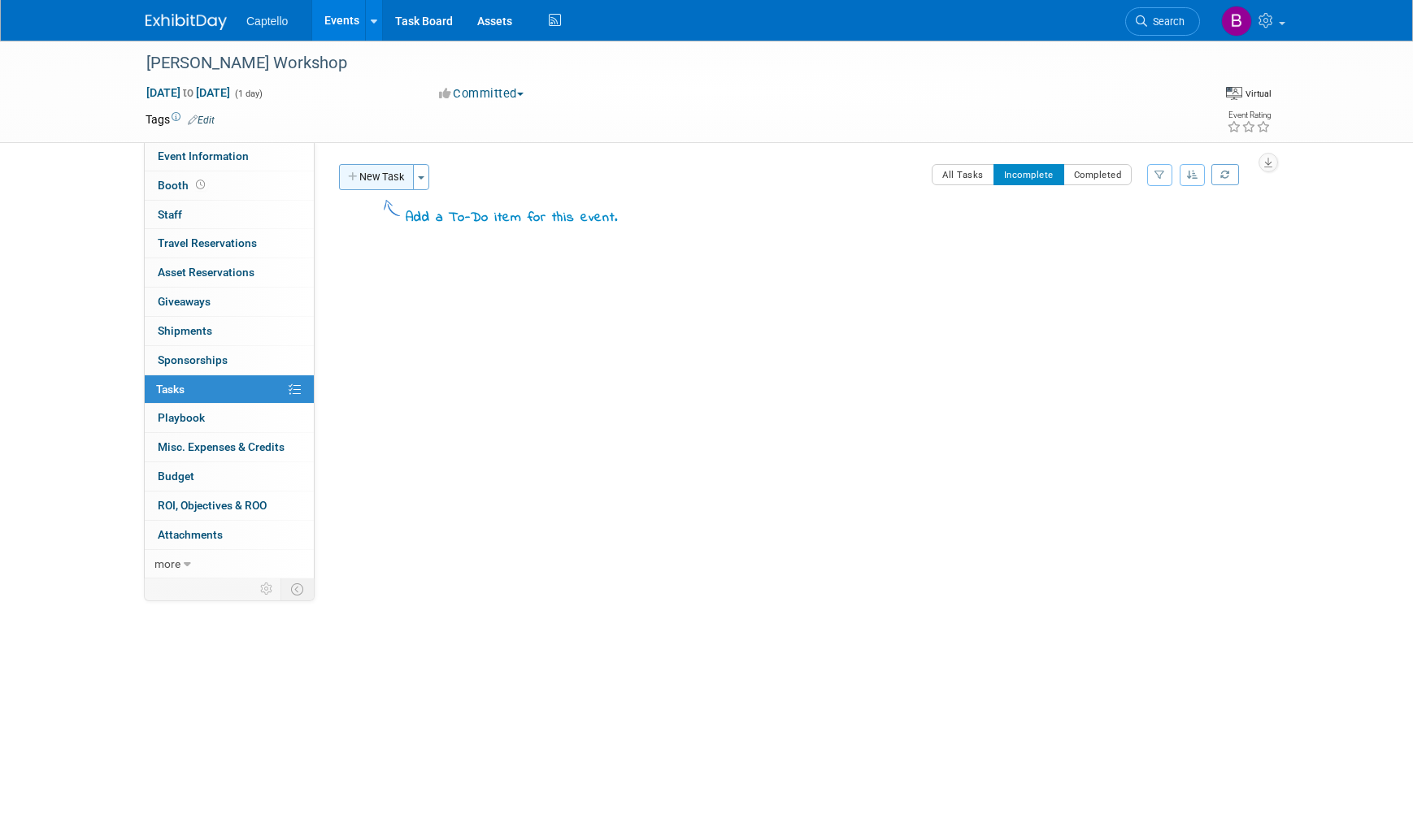
click at [393, 177] on button "New Task" at bounding box center [376, 177] width 74 height 26
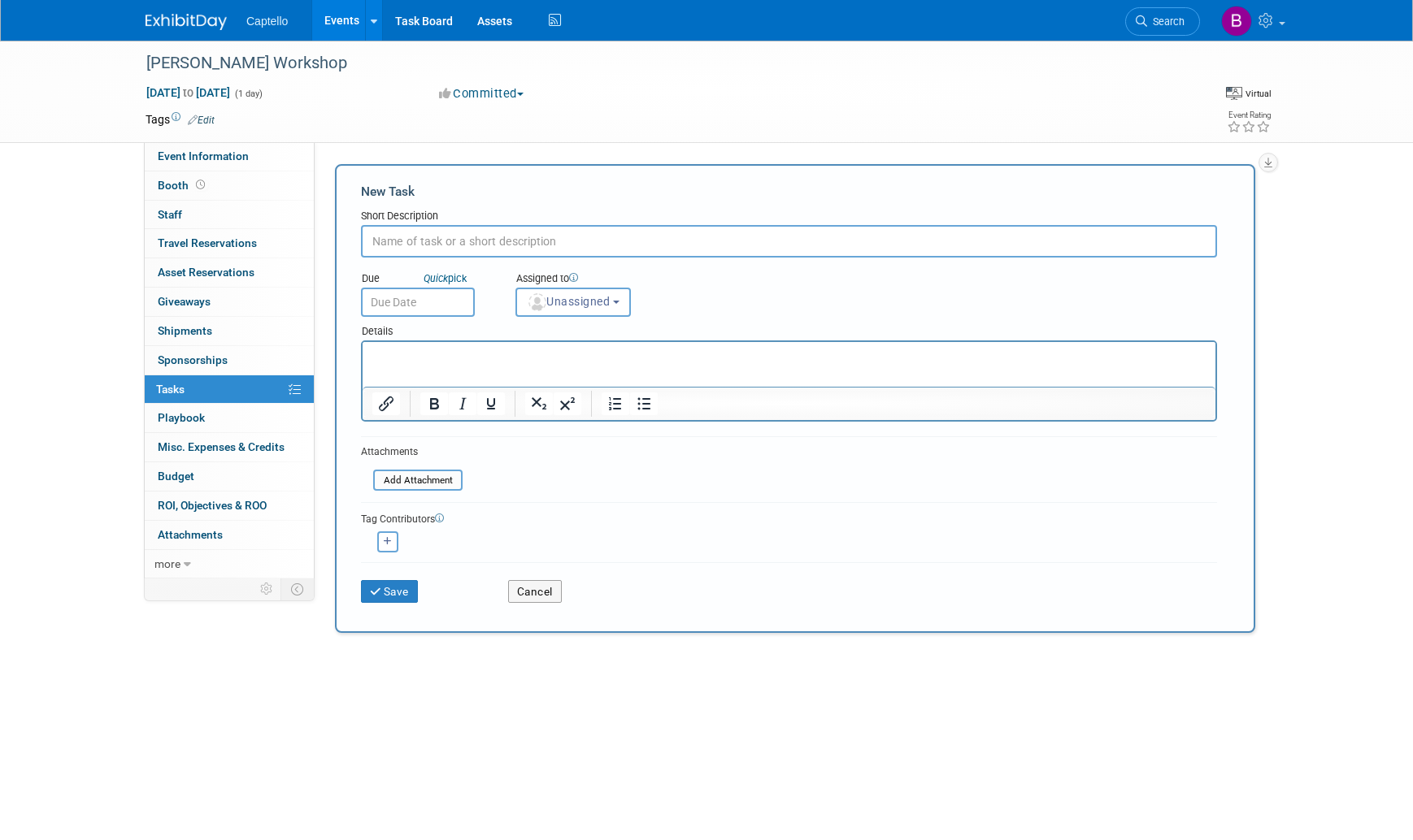
click at [448, 238] on input "text" at bounding box center [789, 241] width 856 height 33
type input "Review RSVP results continuously, cancel if <5 enrollees."
click at [553, 301] on span "Unassigned" at bounding box center [569, 300] width 83 height 13
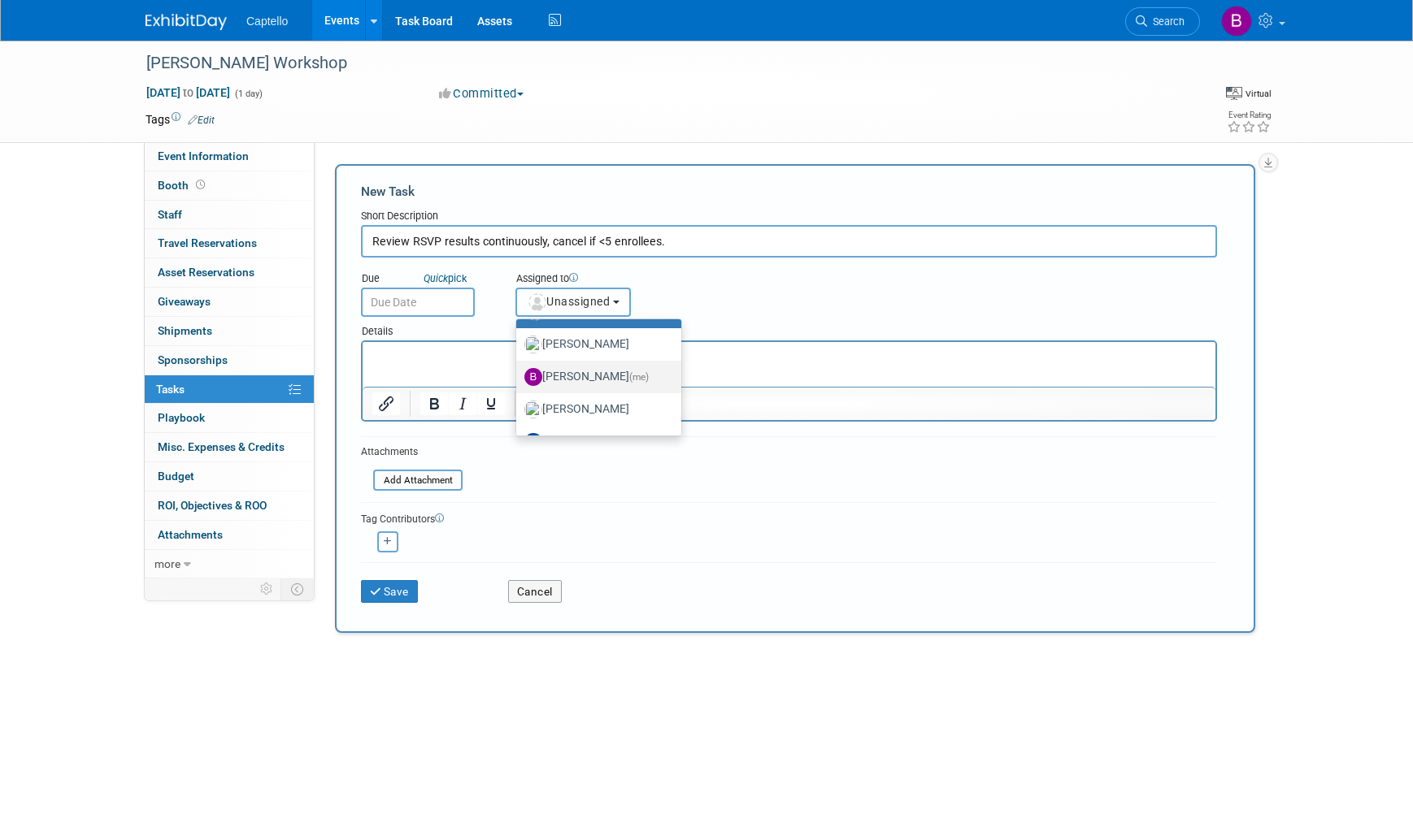
scroll to position [42, 0]
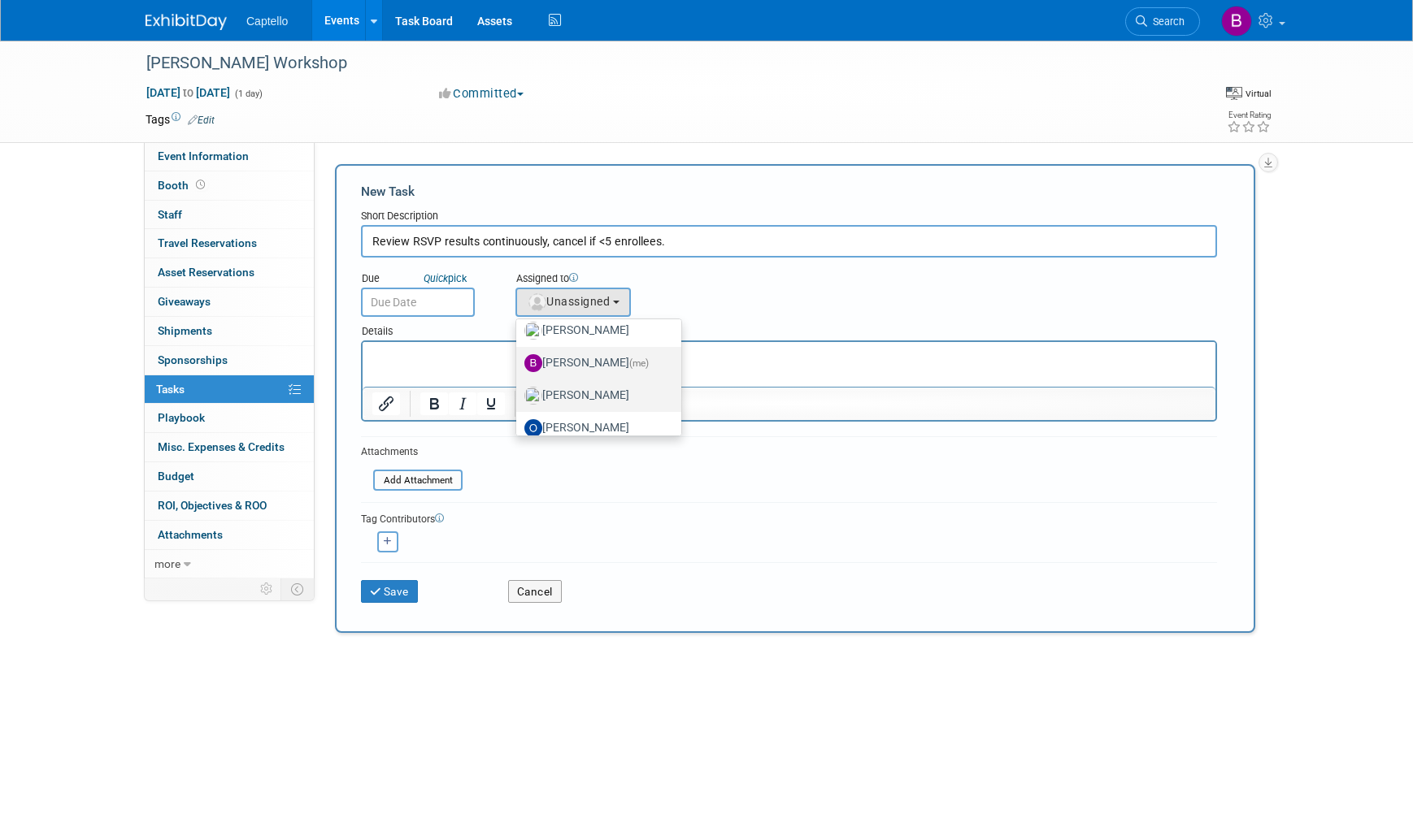
click at [556, 392] on label "Mackenzie Hood" at bounding box center [594, 396] width 141 height 26
click at [519, 392] on input "Mackenzie Hood" at bounding box center [513, 394] width 11 height 11
select select "09504ed2-55fe-4fab-ae44-643f087ac216"
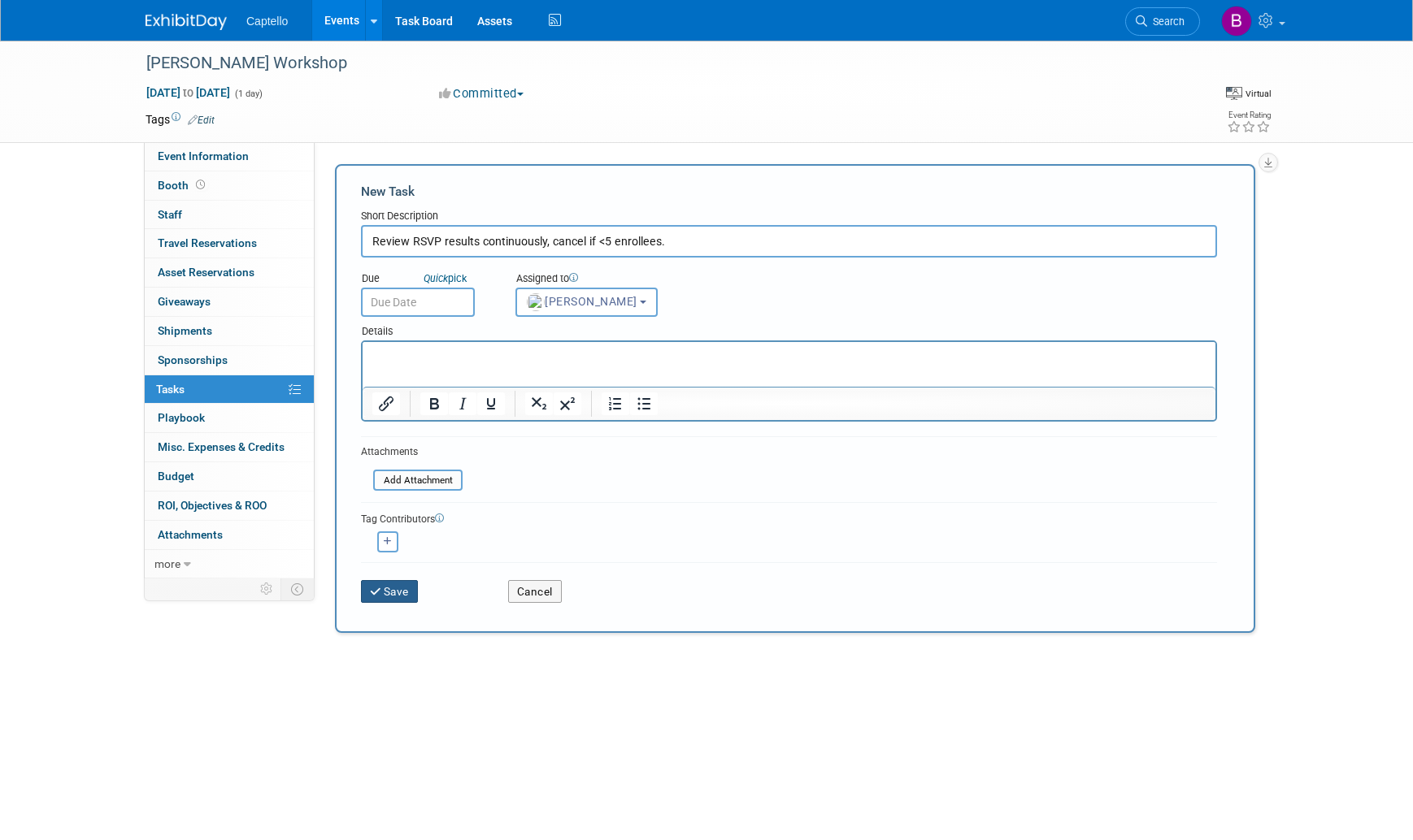
click at [398, 587] on button "Save" at bounding box center [389, 591] width 57 height 23
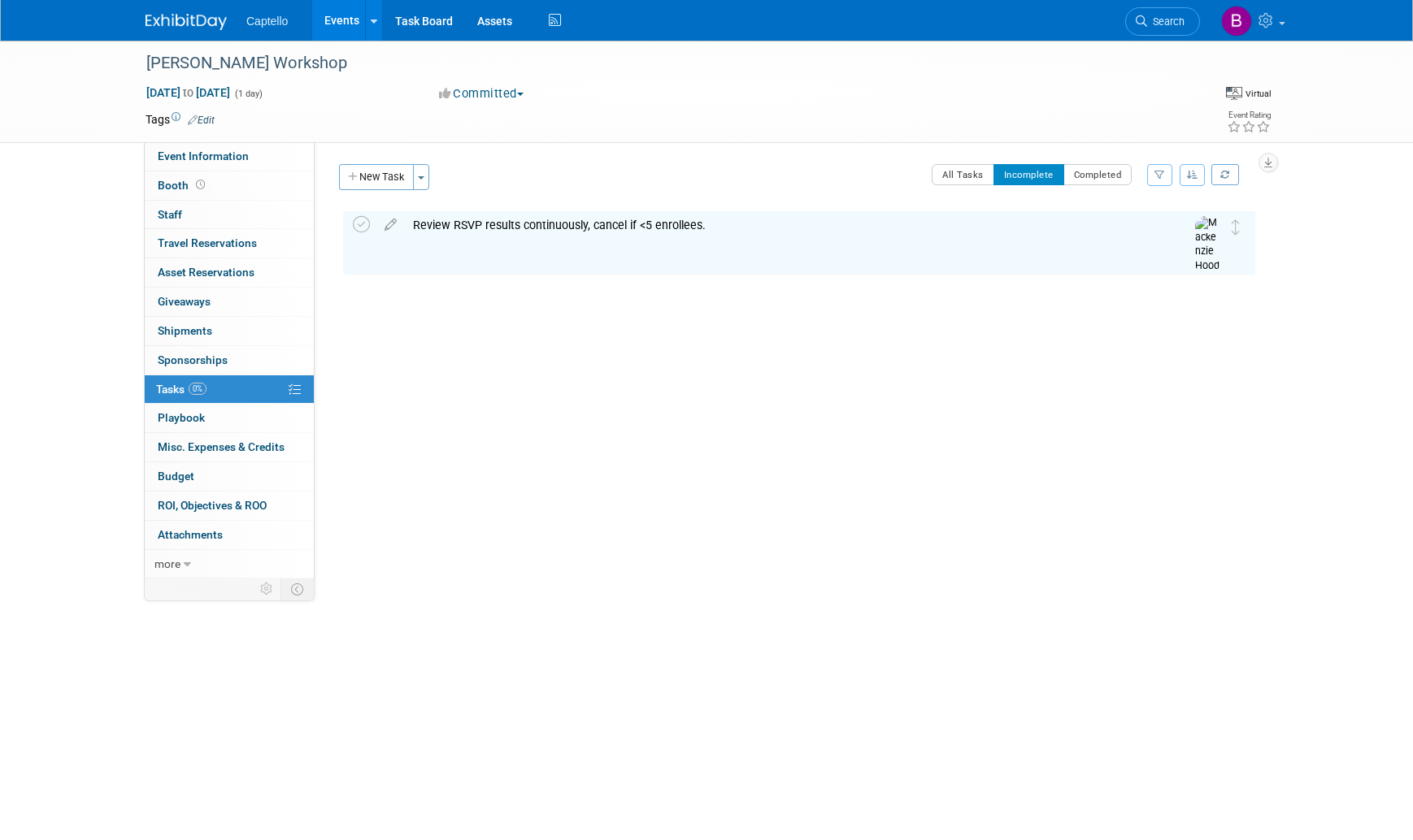
click at [344, 16] on link "Events" at bounding box center [342, 20] width 60 height 41
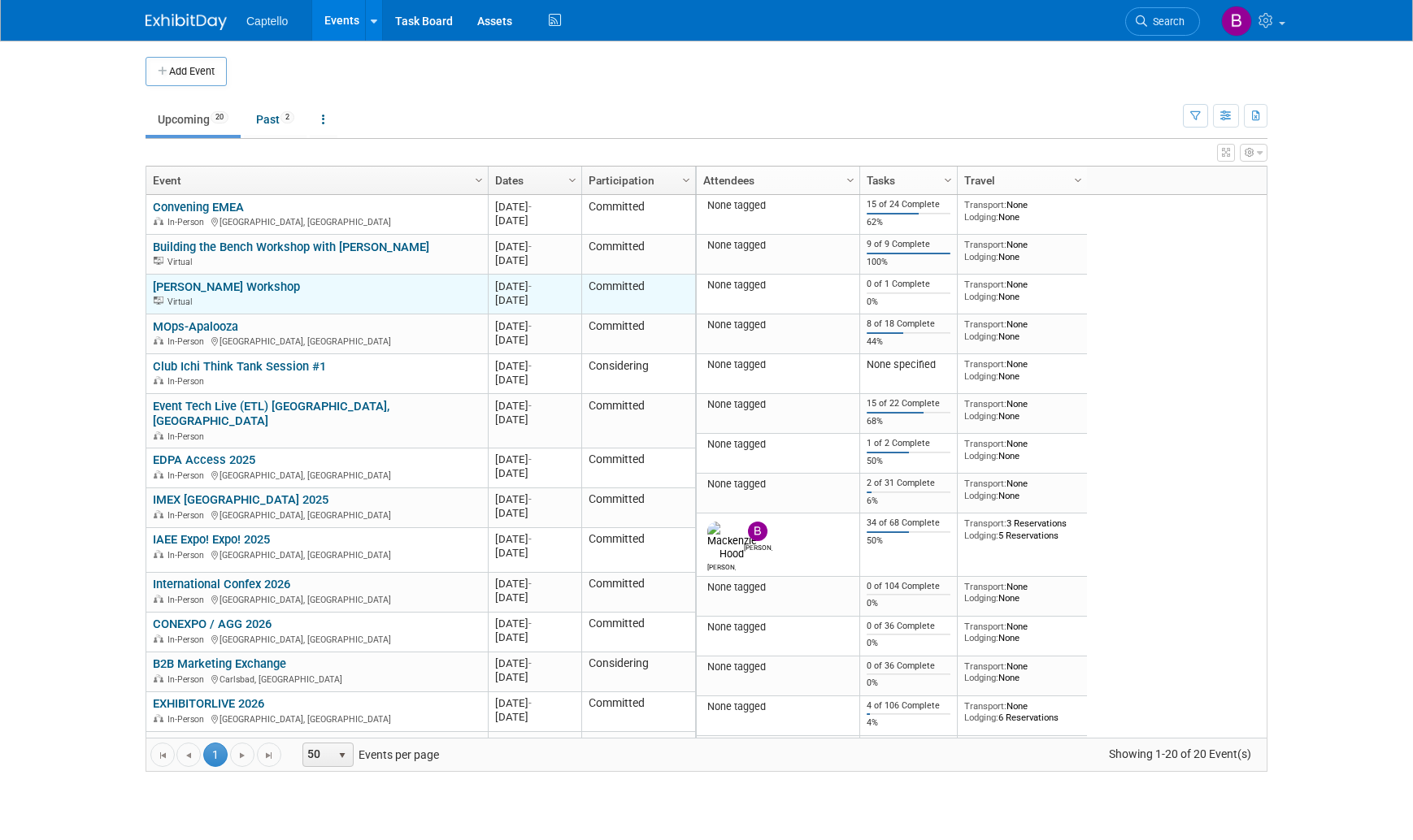
click at [237, 286] on link "[PERSON_NAME] Workshop" at bounding box center [226, 287] width 147 height 15
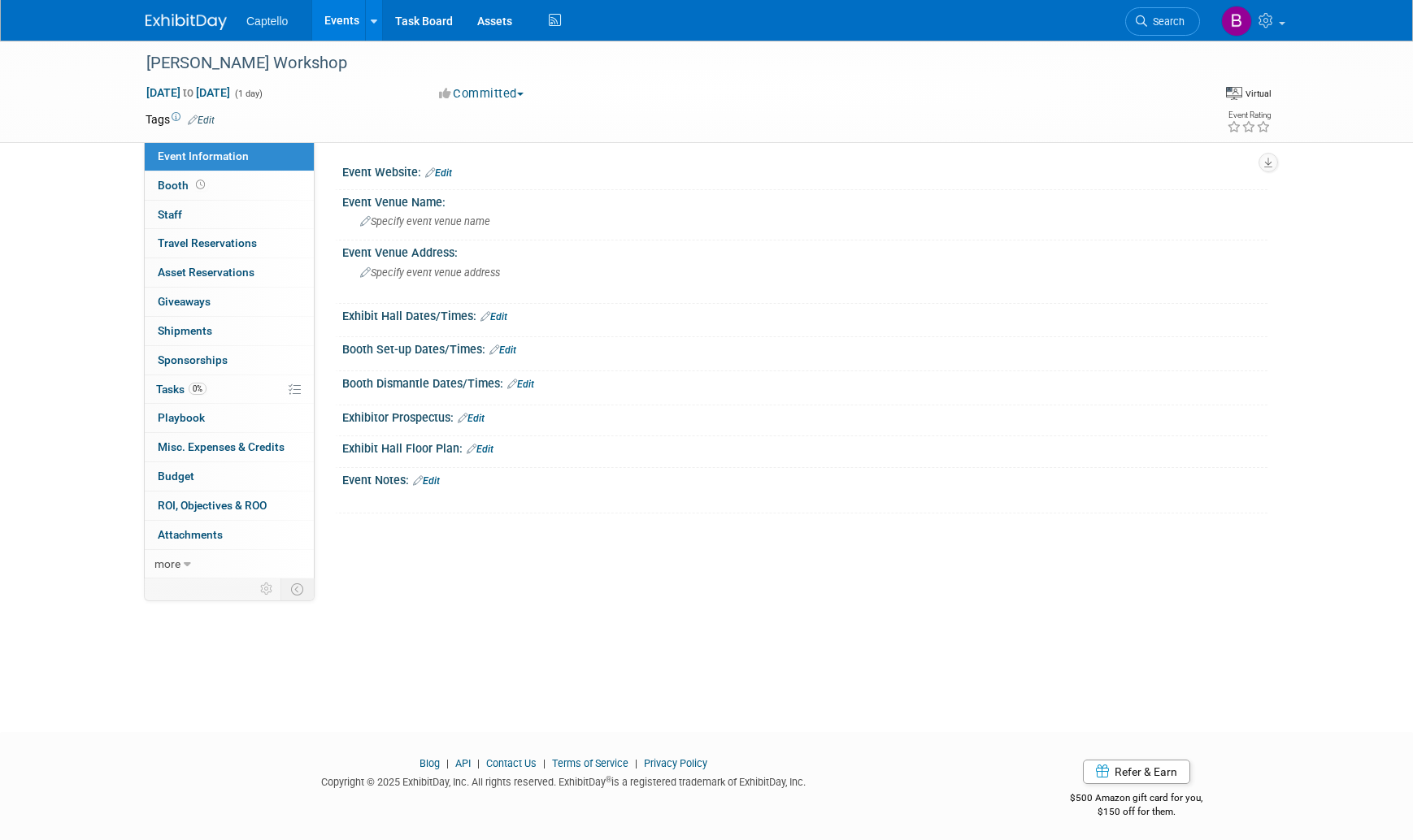
click at [213, 118] on link "Edit" at bounding box center [200, 120] width 27 height 11
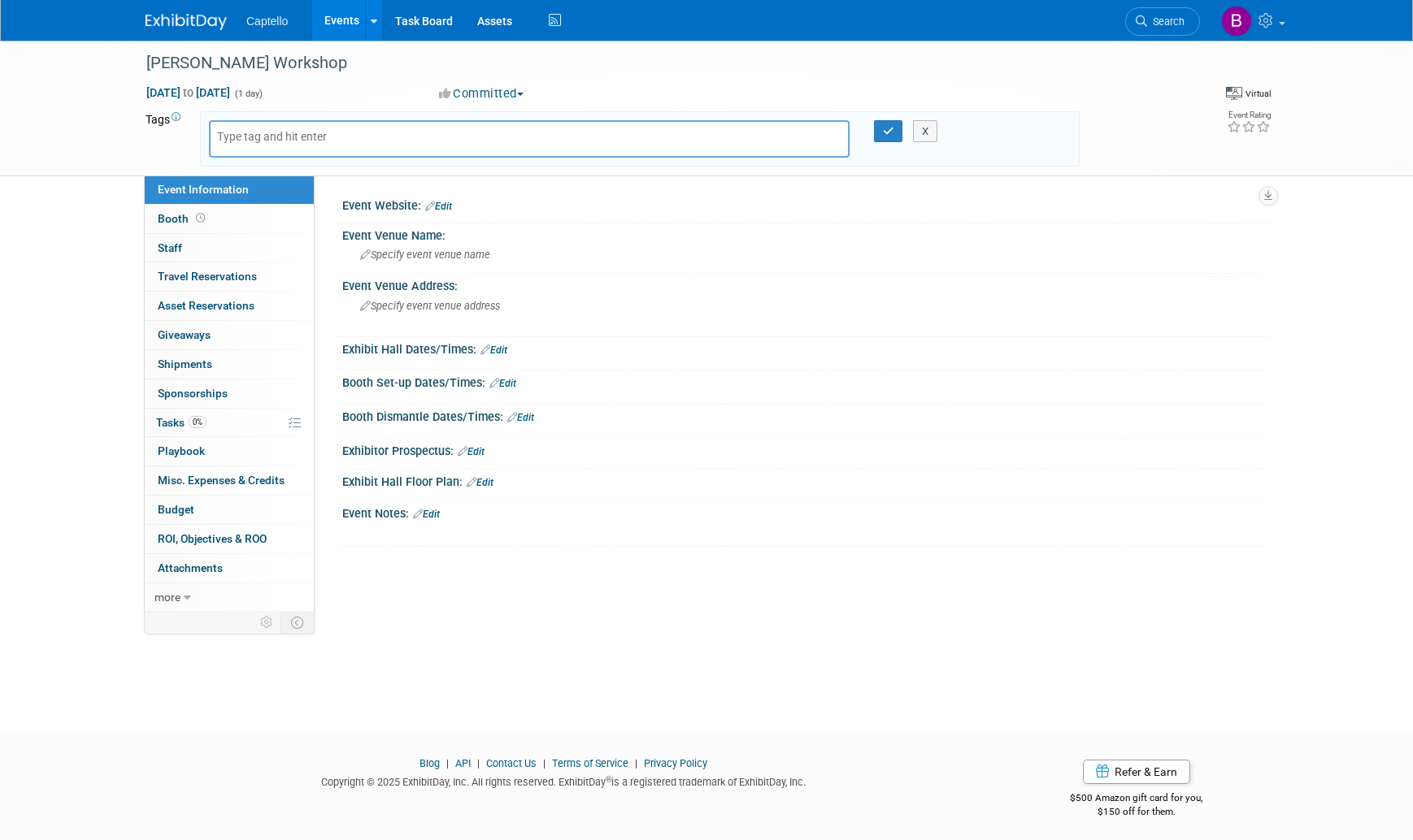
click at [623, 199] on div "Event Website: Edit" at bounding box center [805, 203] width 925 height 21
click at [926, 133] on button "X" at bounding box center [925, 131] width 25 height 23
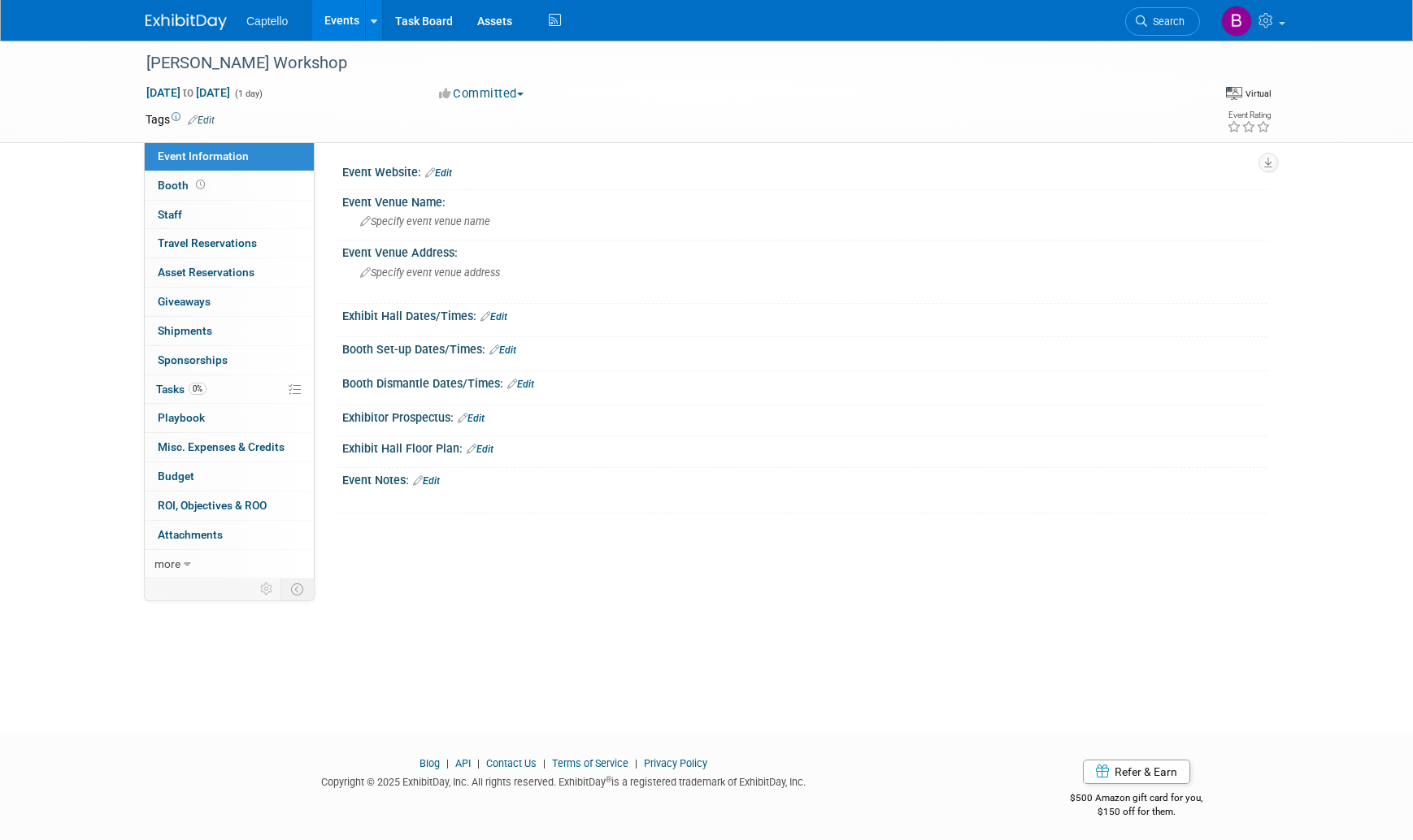
click at [335, 20] on link "Events" at bounding box center [342, 20] width 60 height 41
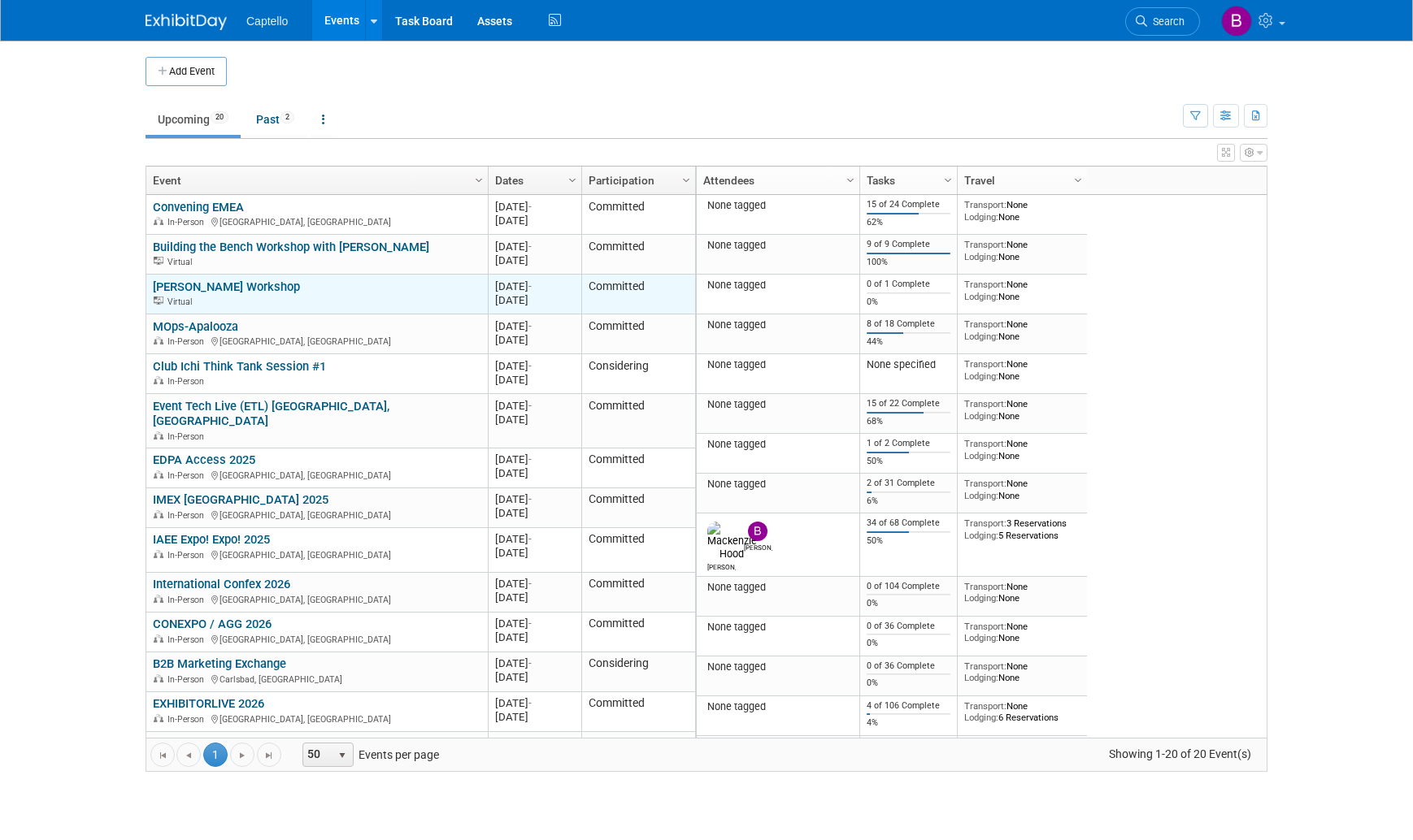
click at [209, 281] on link "Sean Patton Workshop" at bounding box center [226, 287] width 147 height 15
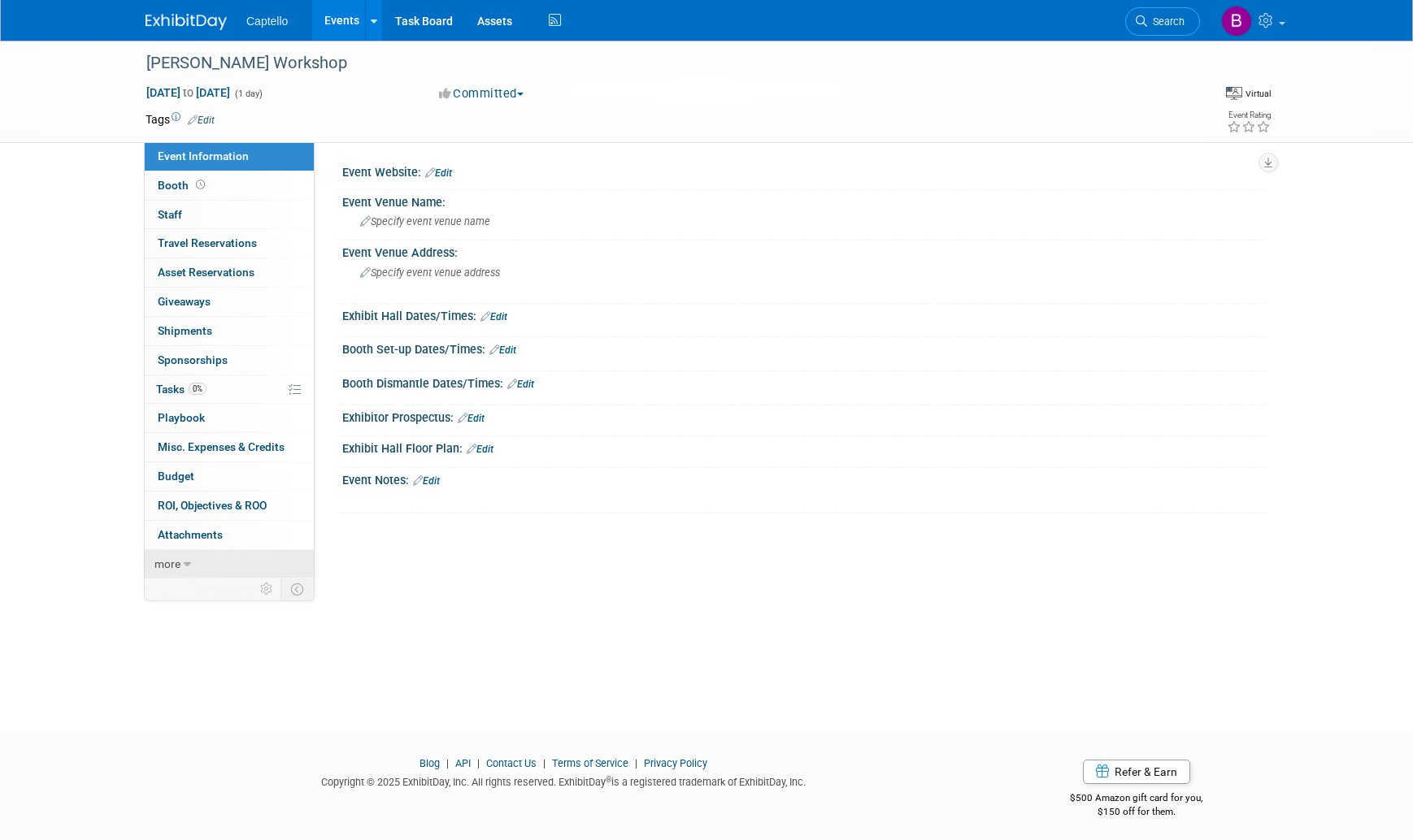
click at [187, 563] on icon at bounding box center [187, 564] width 7 height 11
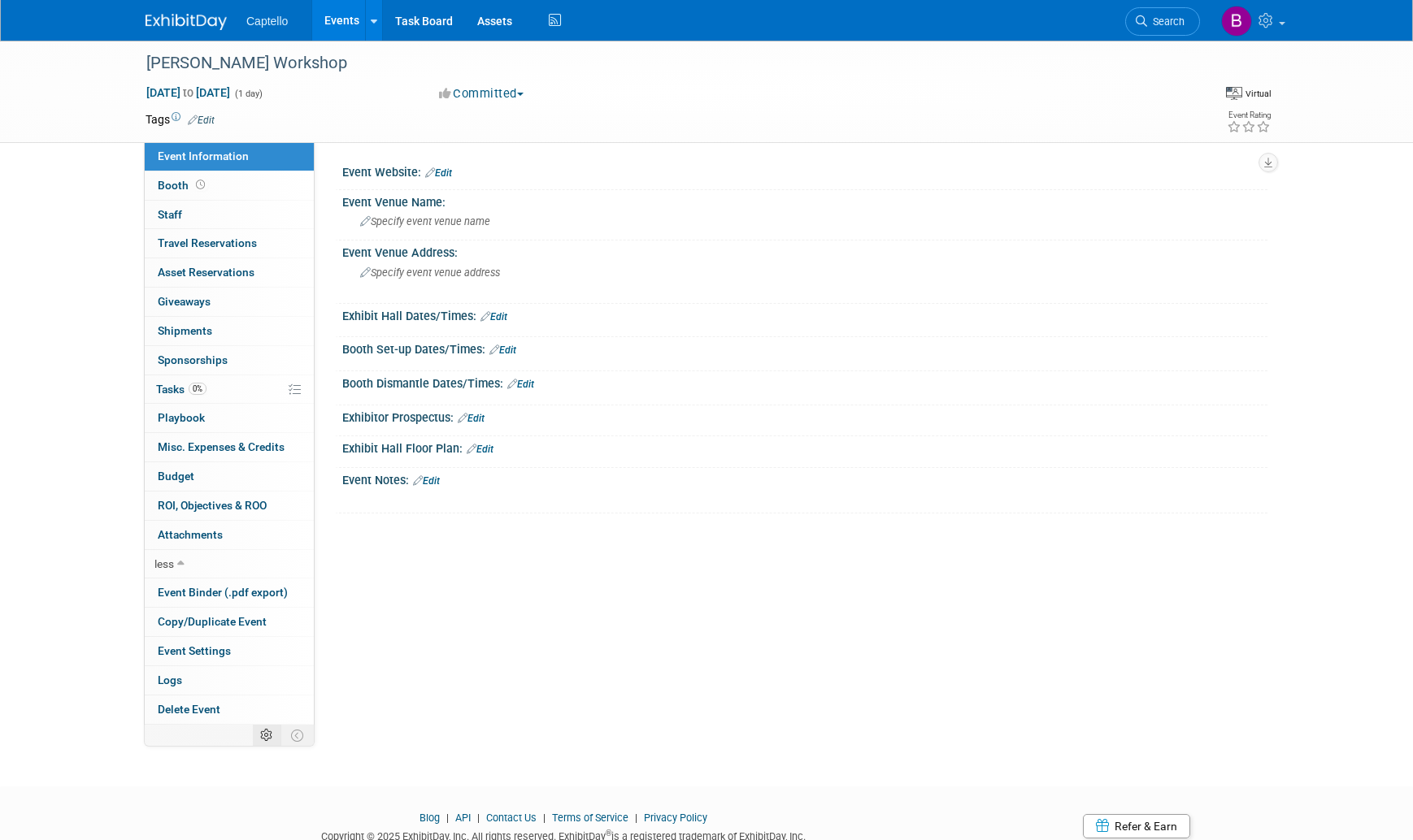
click at [275, 740] on td at bounding box center [267, 735] width 29 height 21
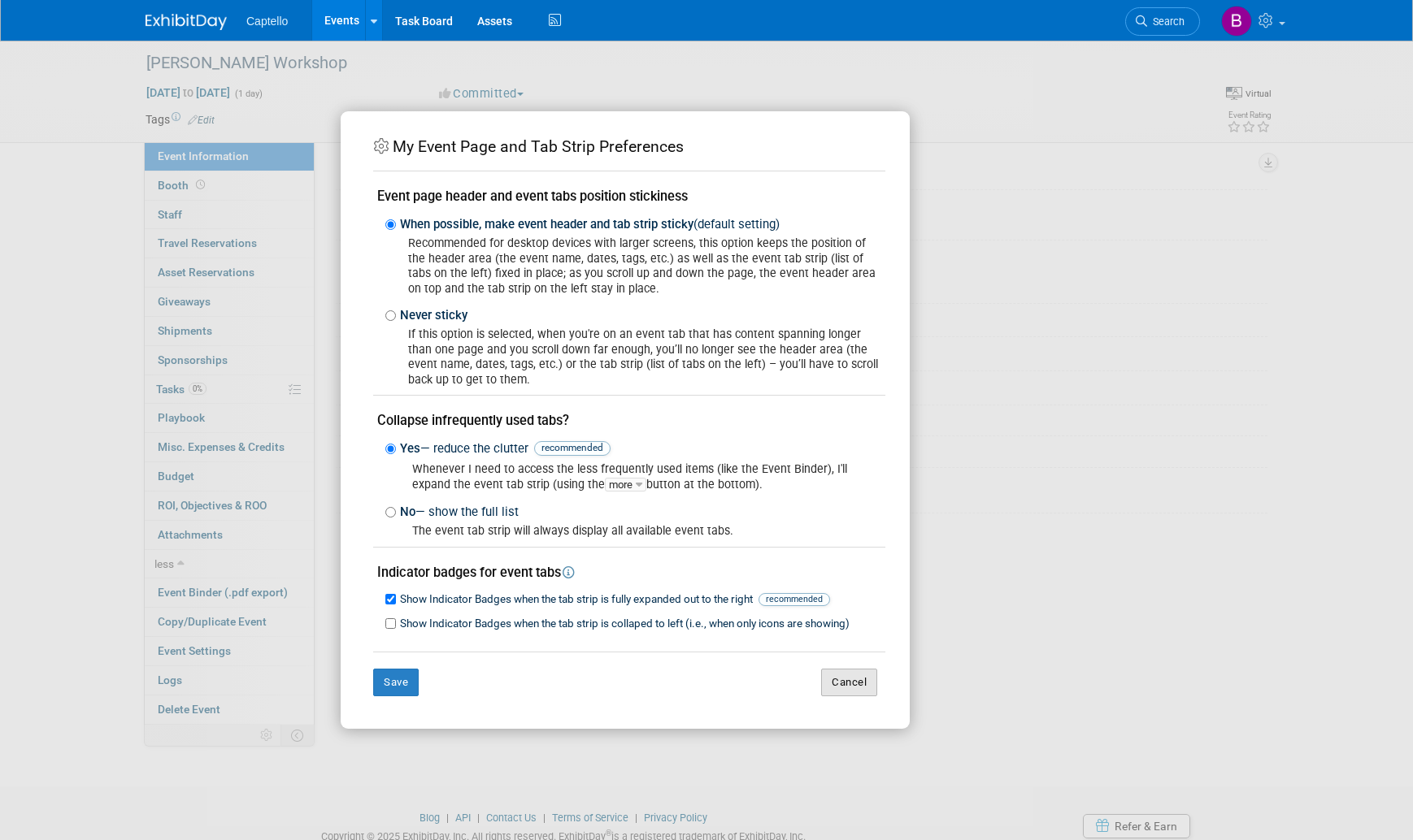
click at [851, 687] on button "Cancel" at bounding box center [848, 682] width 57 height 28
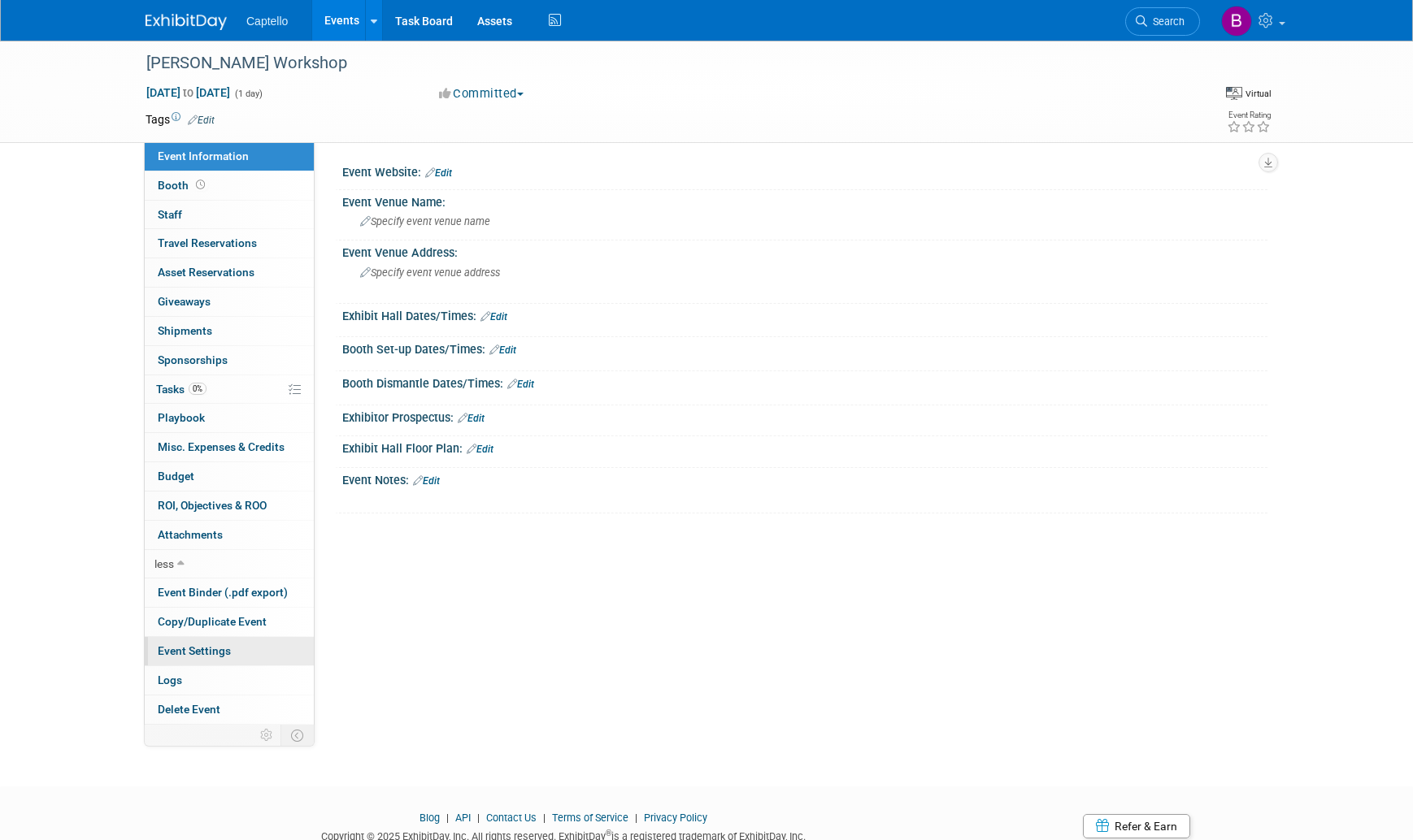
click at [245, 658] on link "Event Settings" at bounding box center [229, 651] width 169 height 29
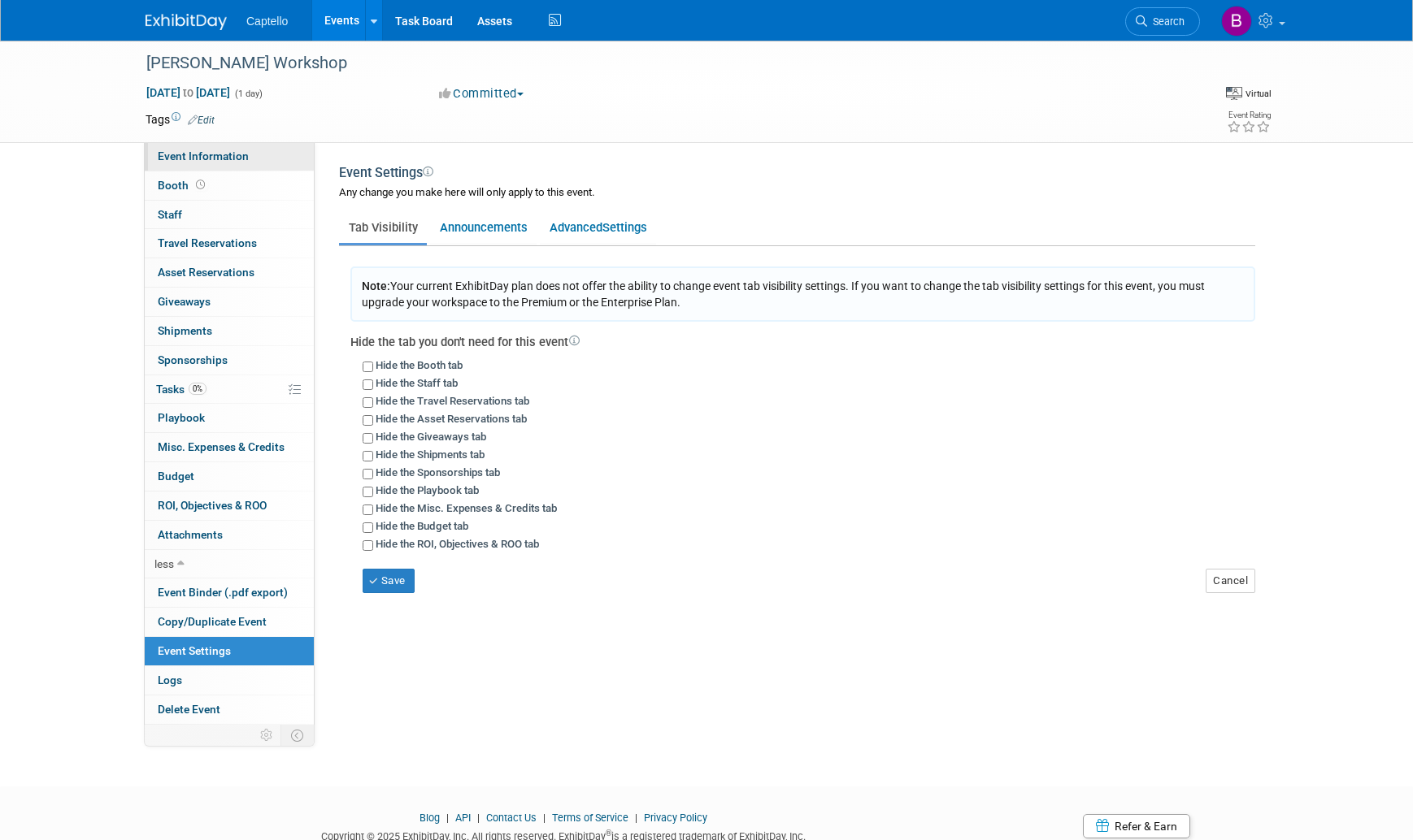
click at [205, 157] on span "Event Information" at bounding box center [203, 156] width 91 height 13
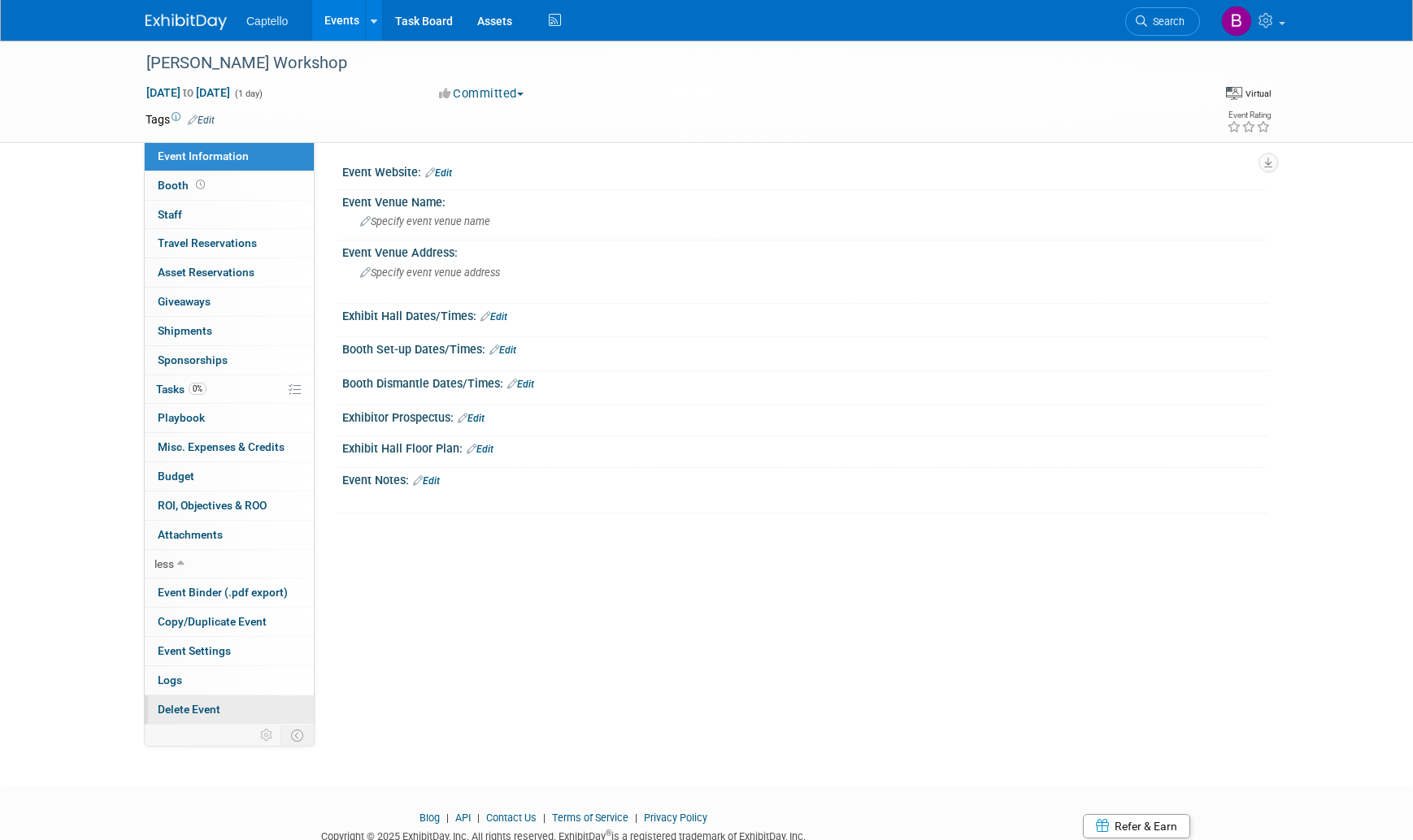
click at [191, 705] on span "Delete Event" at bounding box center [189, 709] width 63 height 13
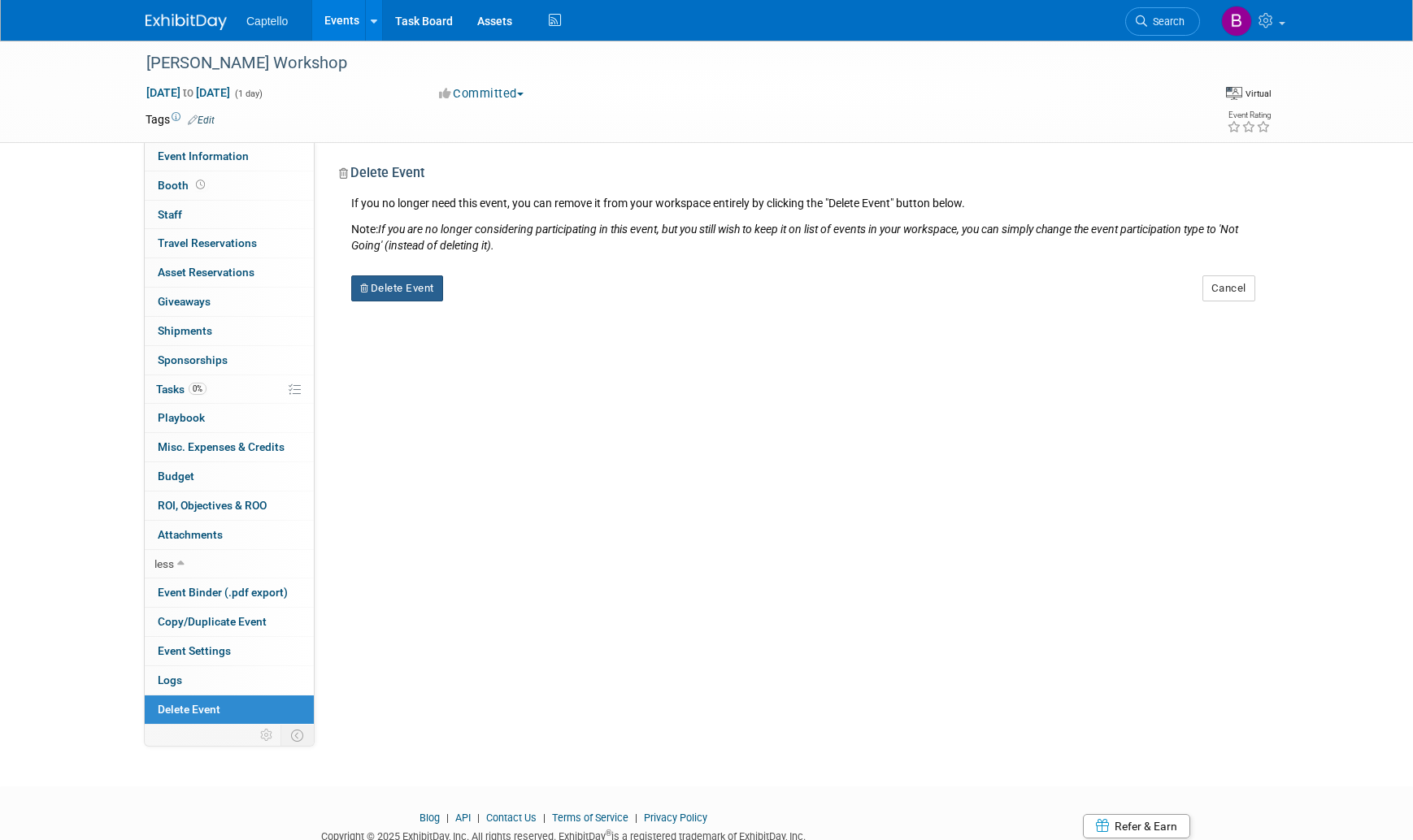
click at [428, 293] on button "Delete Event" at bounding box center [397, 289] width 92 height 26
click at [483, 298] on icon at bounding box center [488, 301] width 10 height 9
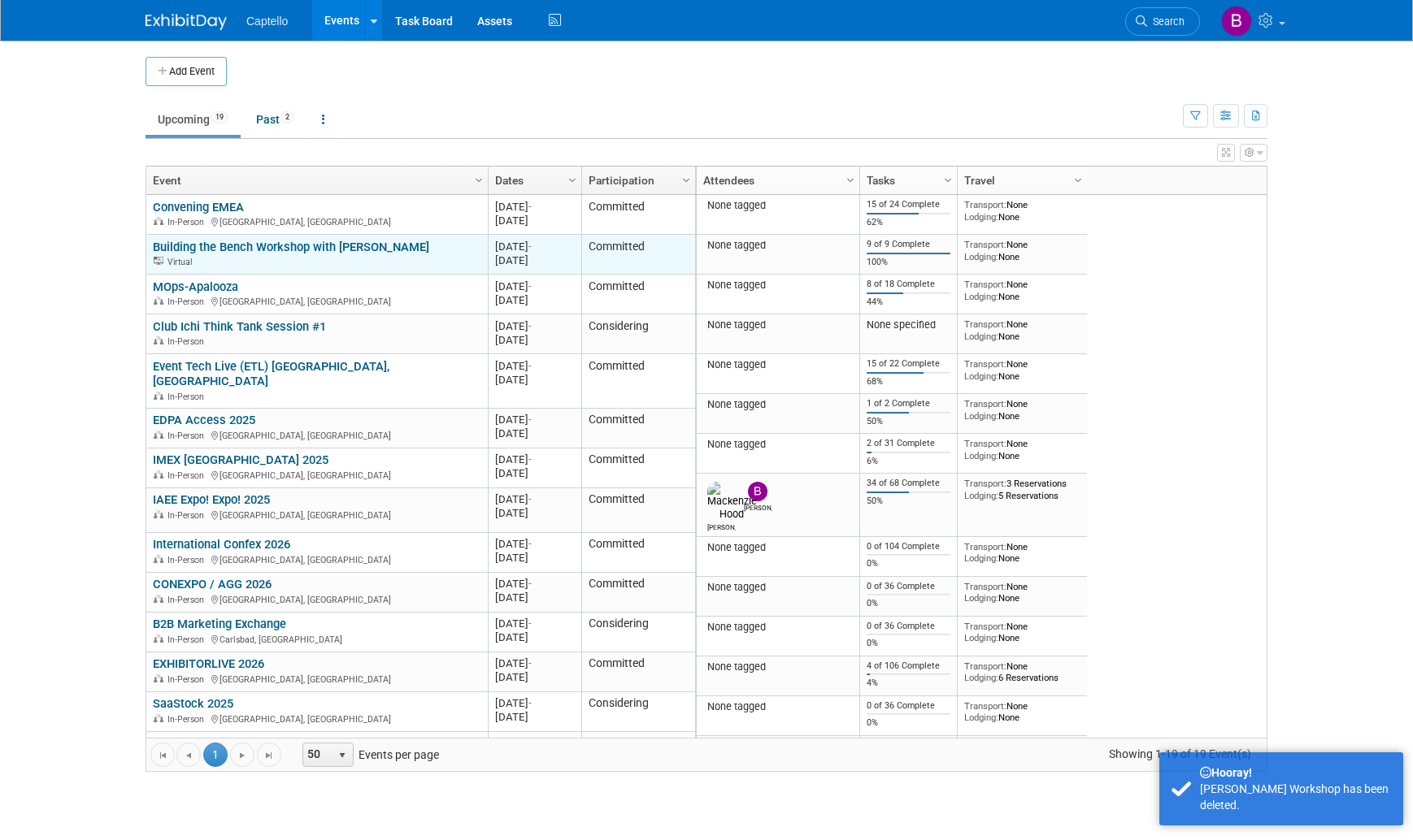
click at [353, 249] on link "Building the Bench Workshop with [PERSON_NAME]" at bounding box center [291, 247] width 277 height 15
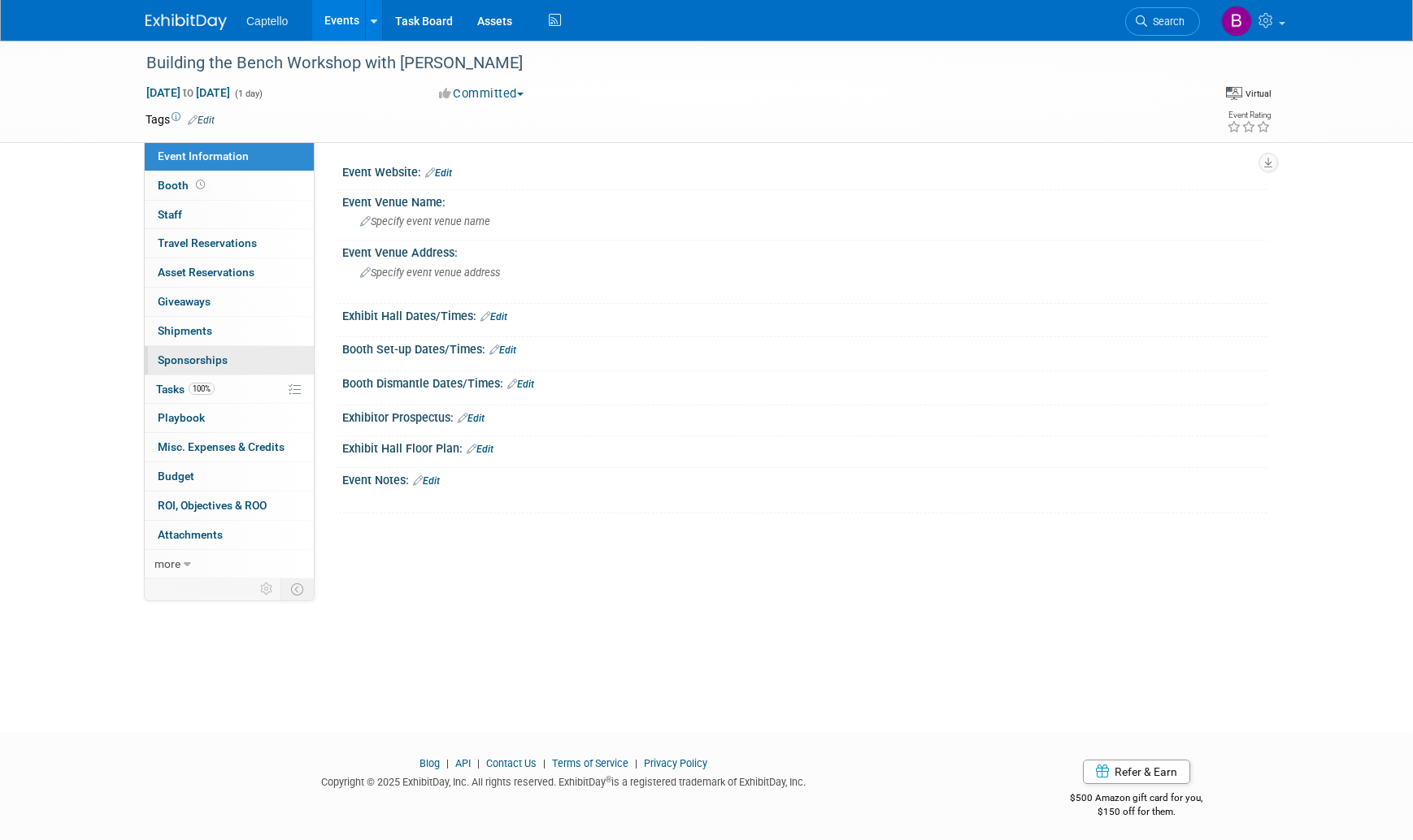
click at [163, 374] on link "0 Sponsorships 0" at bounding box center [229, 360] width 169 height 29
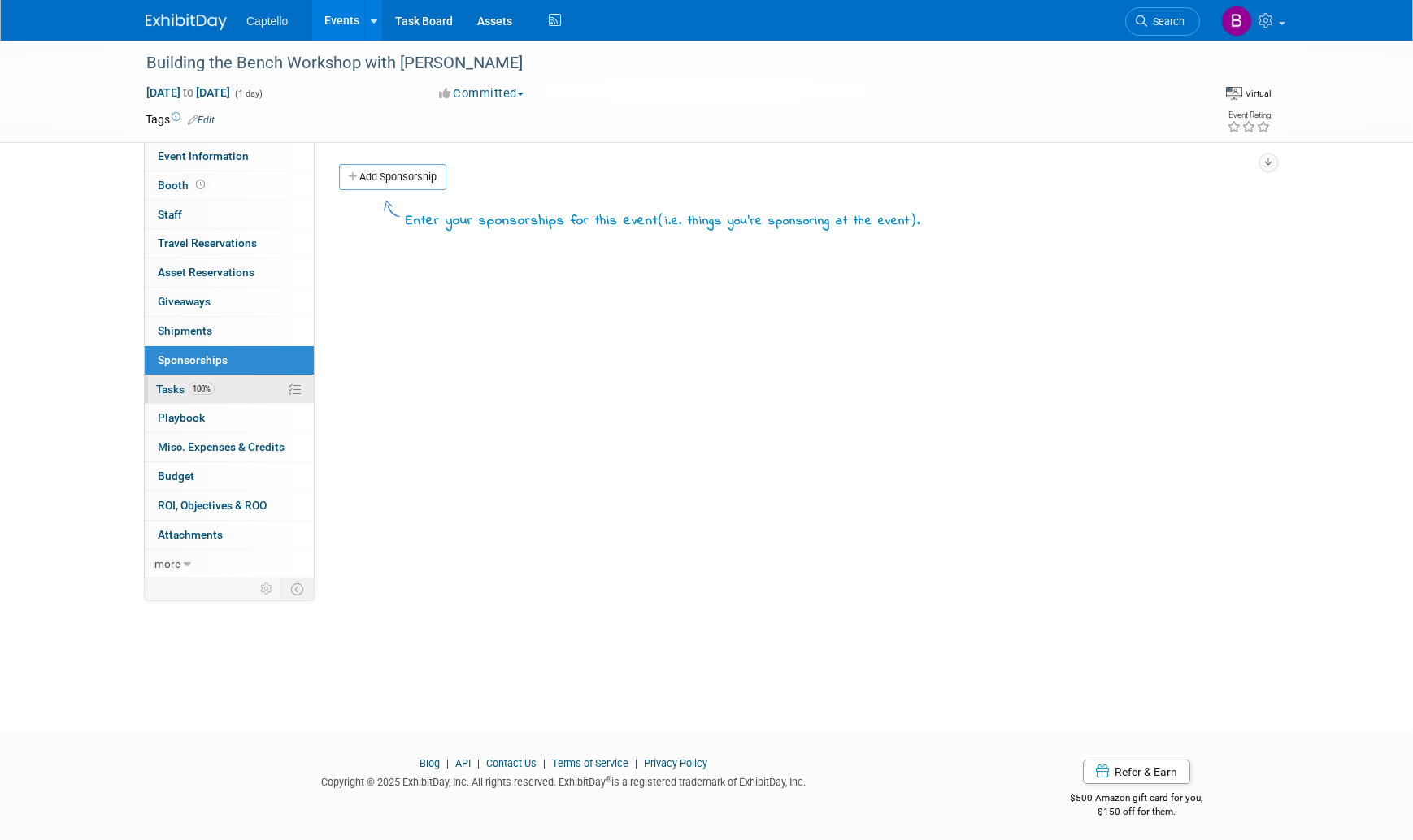
click at [168, 386] on span "Tasks 100%" at bounding box center [185, 389] width 59 height 13
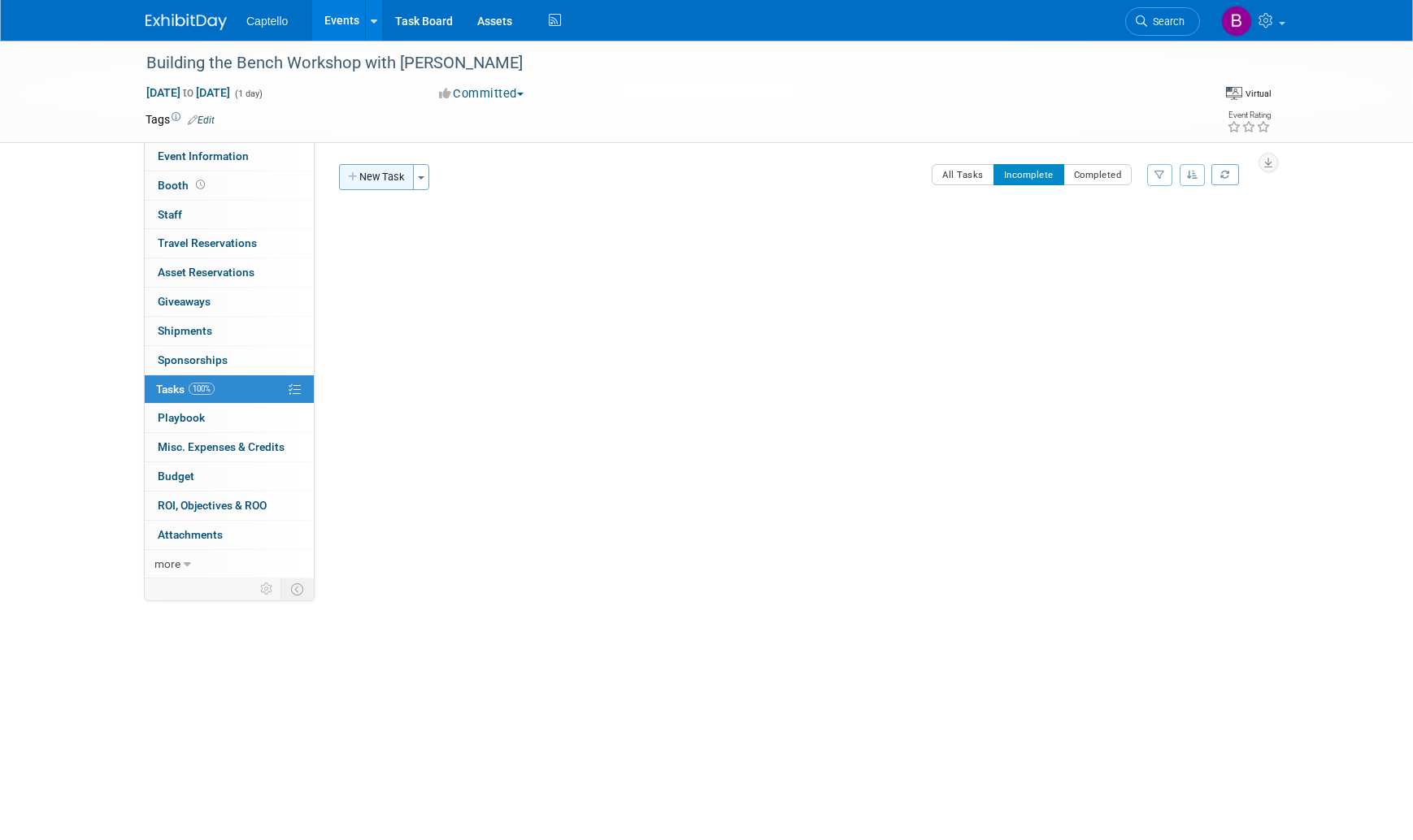
click at [374, 181] on button "New Task" at bounding box center [376, 177] width 74 height 26
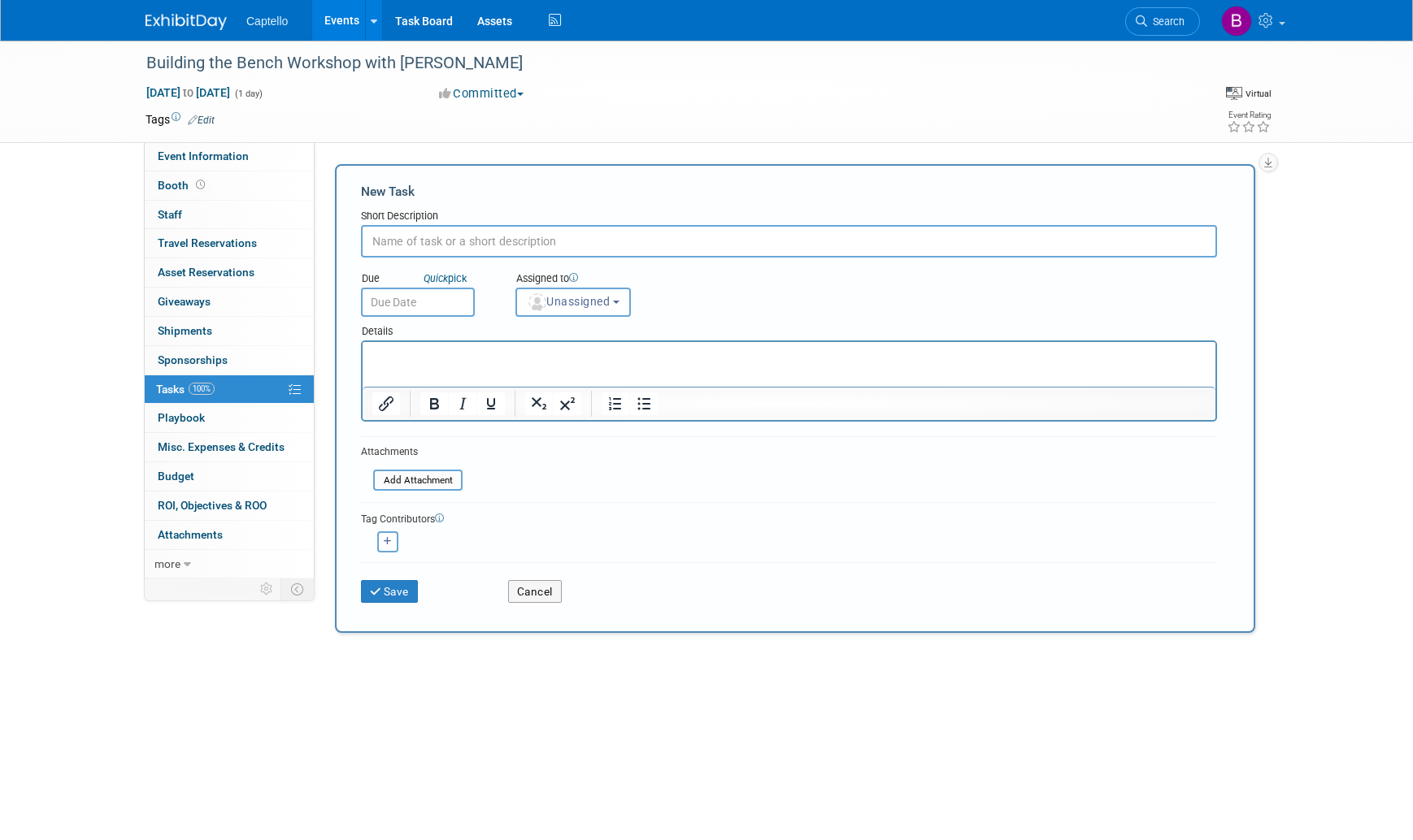
click at [407, 241] on input "text" at bounding box center [789, 241] width 856 height 33
type input "Review RSVPs and cancel if <5."
click at [563, 306] on span "Unassigned" at bounding box center [569, 300] width 83 height 13
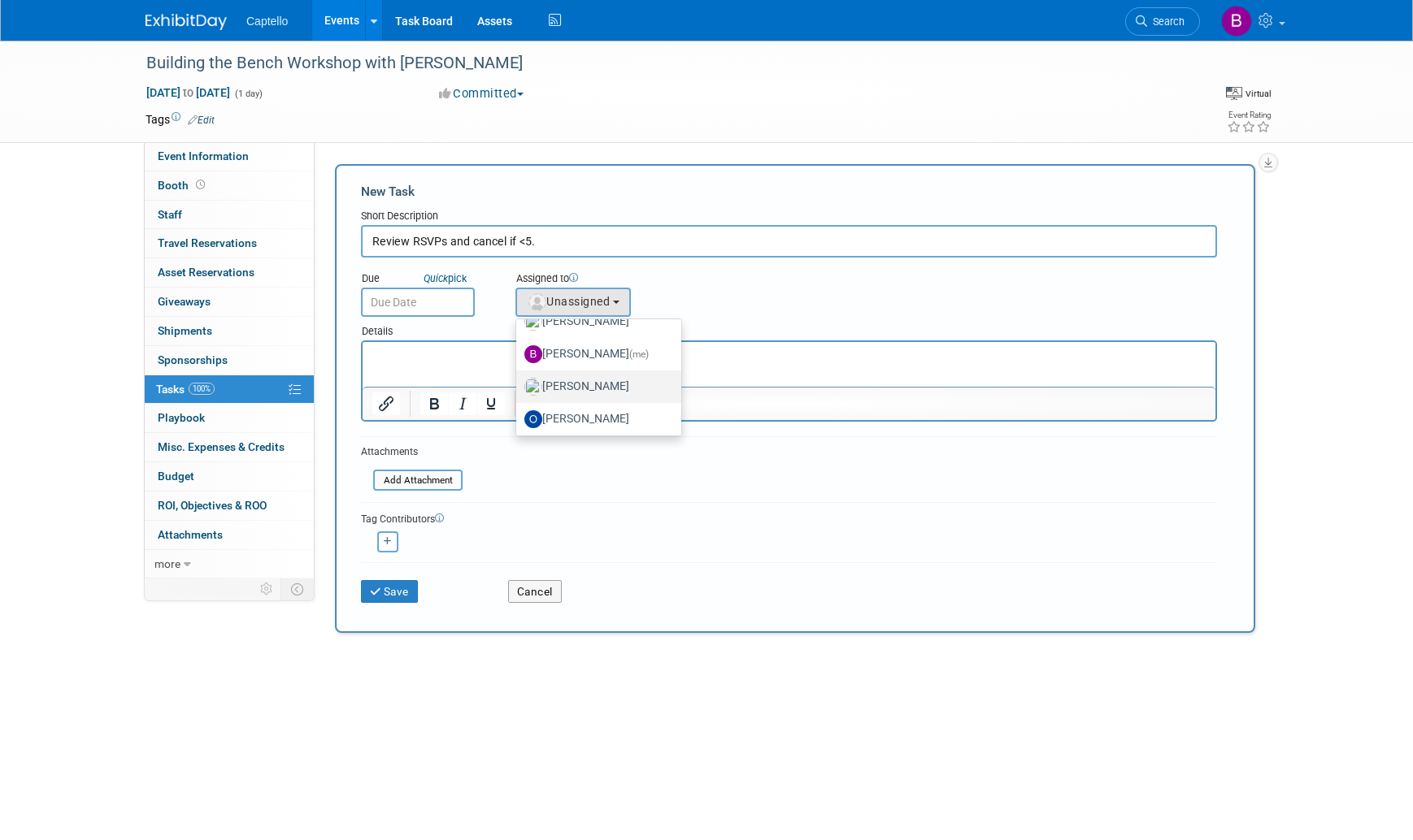
click at [573, 389] on label "Mackenzie Hood" at bounding box center [594, 387] width 141 height 26
click at [519, 389] on input "[PERSON_NAME]" at bounding box center [513, 385] width 11 height 11
select select "09504ed2-55fe-4fab-ae44-643f087ac216"
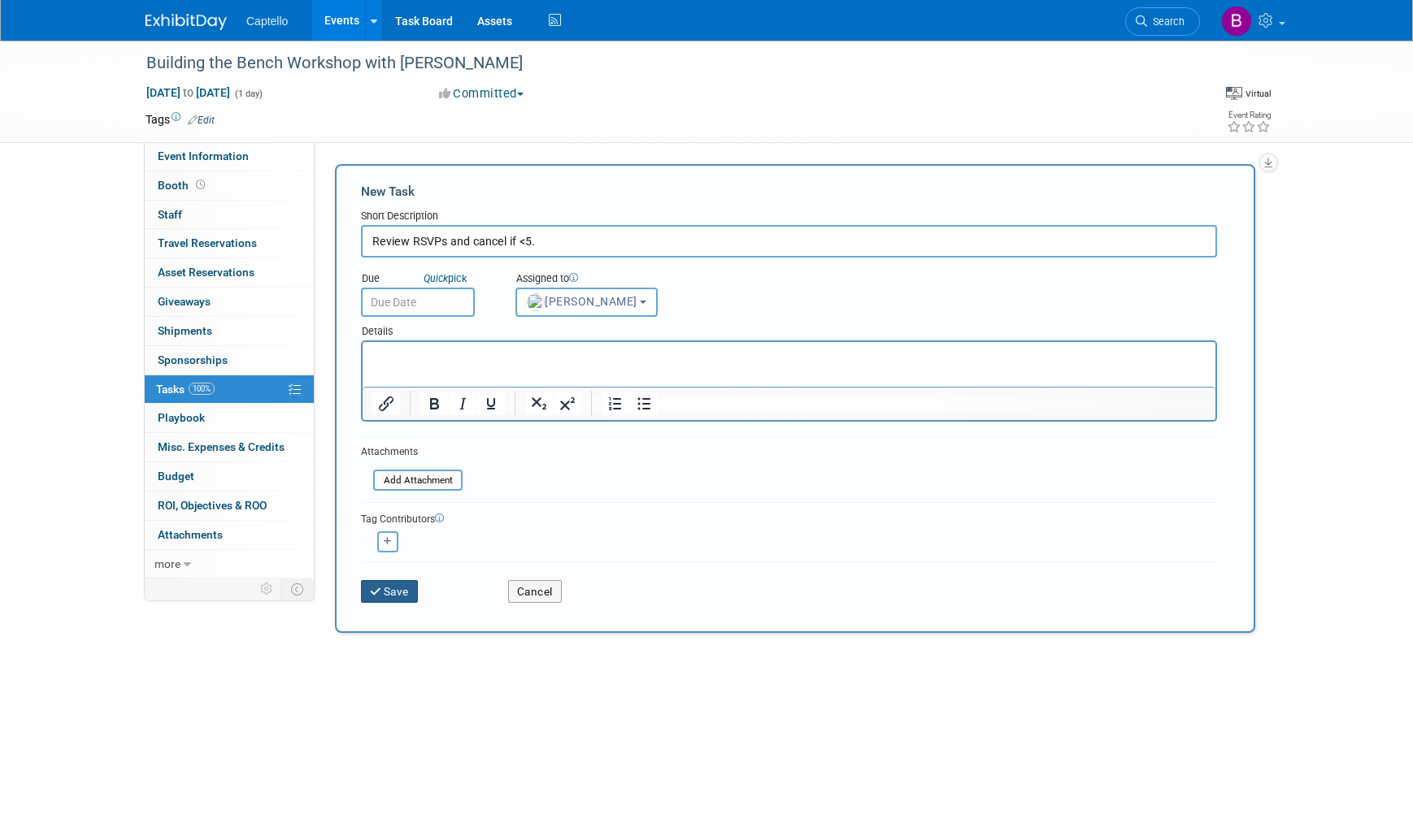
click at [386, 583] on button "Save" at bounding box center [389, 591] width 57 height 23
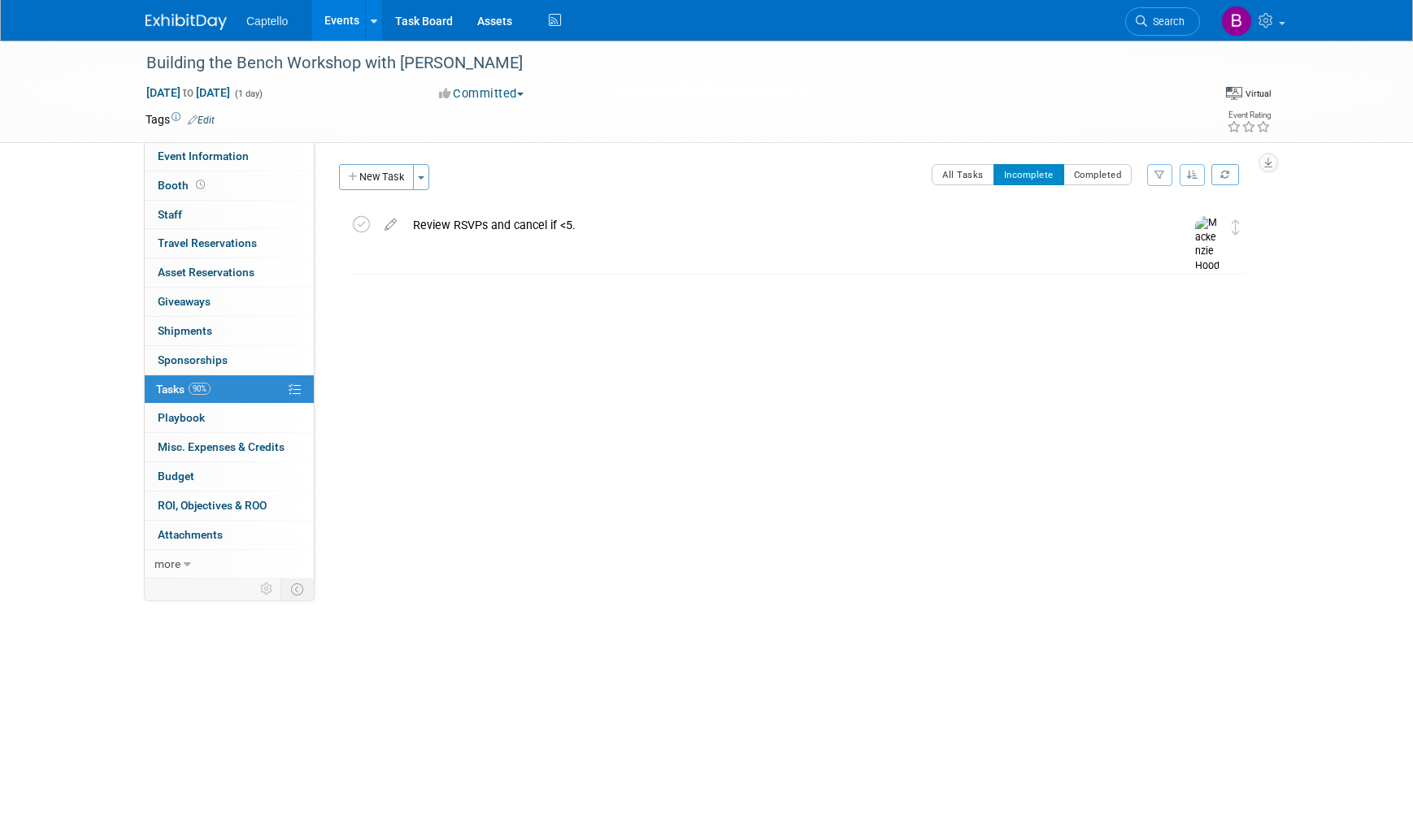
click at [335, 22] on link "Events" at bounding box center [342, 20] width 60 height 41
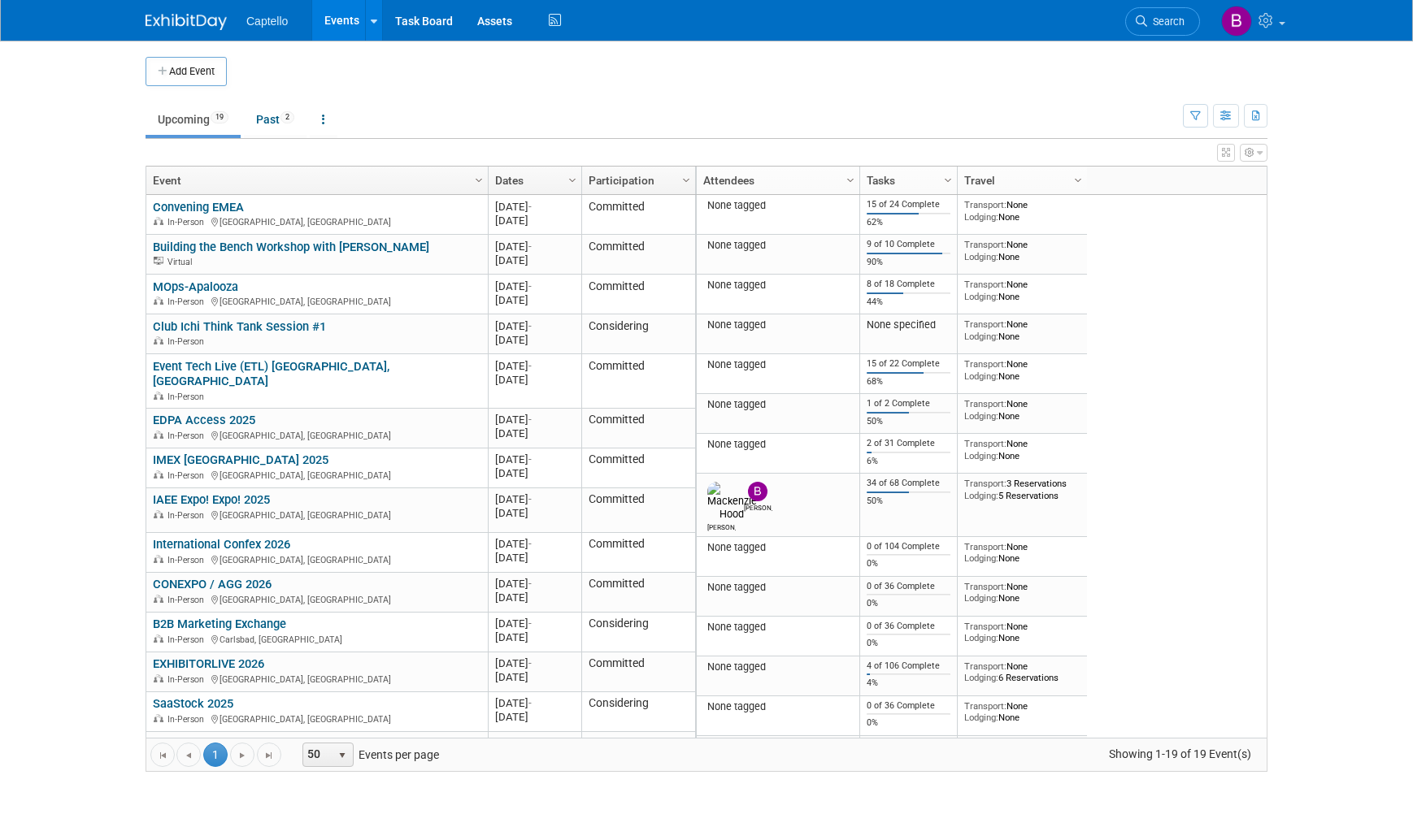
click at [1337, 263] on body "Captello Events Add Event Bulk Upload Events Shareable Event Boards Recently Vi…" at bounding box center [706, 420] width 1413 height 840
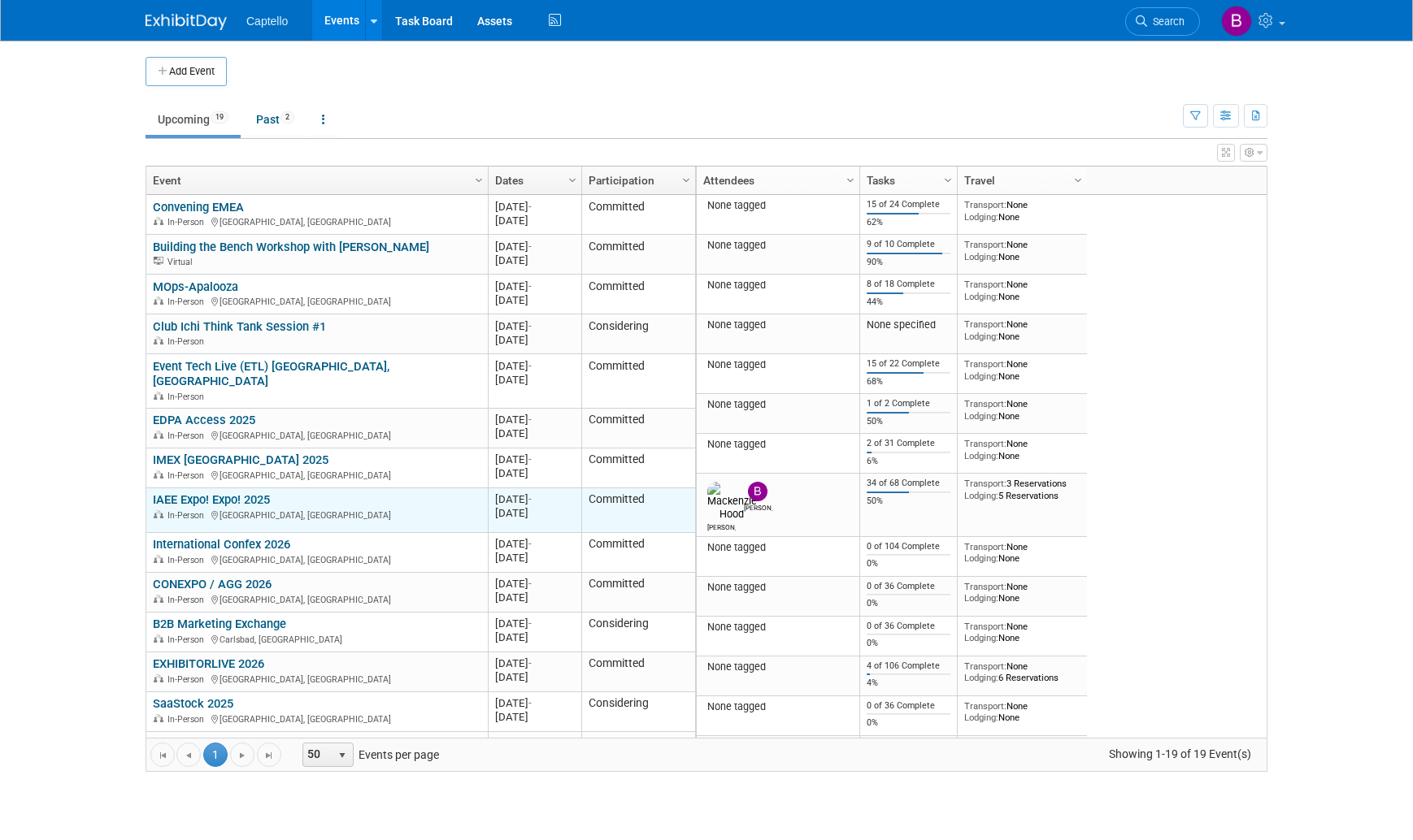
click at [213, 492] on link "IAEE Expo! Expo! 2025" at bounding box center [211, 499] width 117 height 15
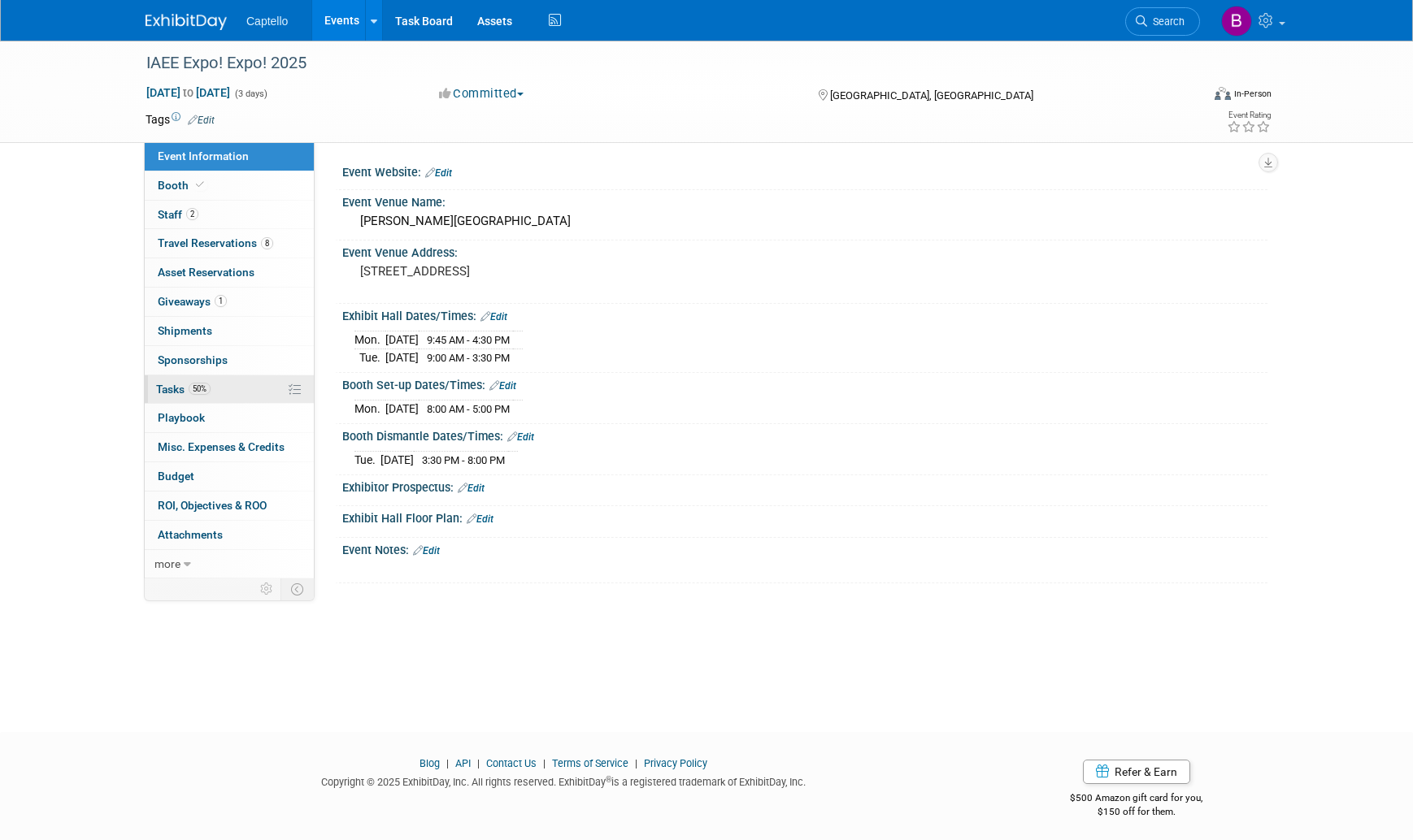
click at [173, 394] on span "Tasks 50%" at bounding box center [183, 389] width 55 height 13
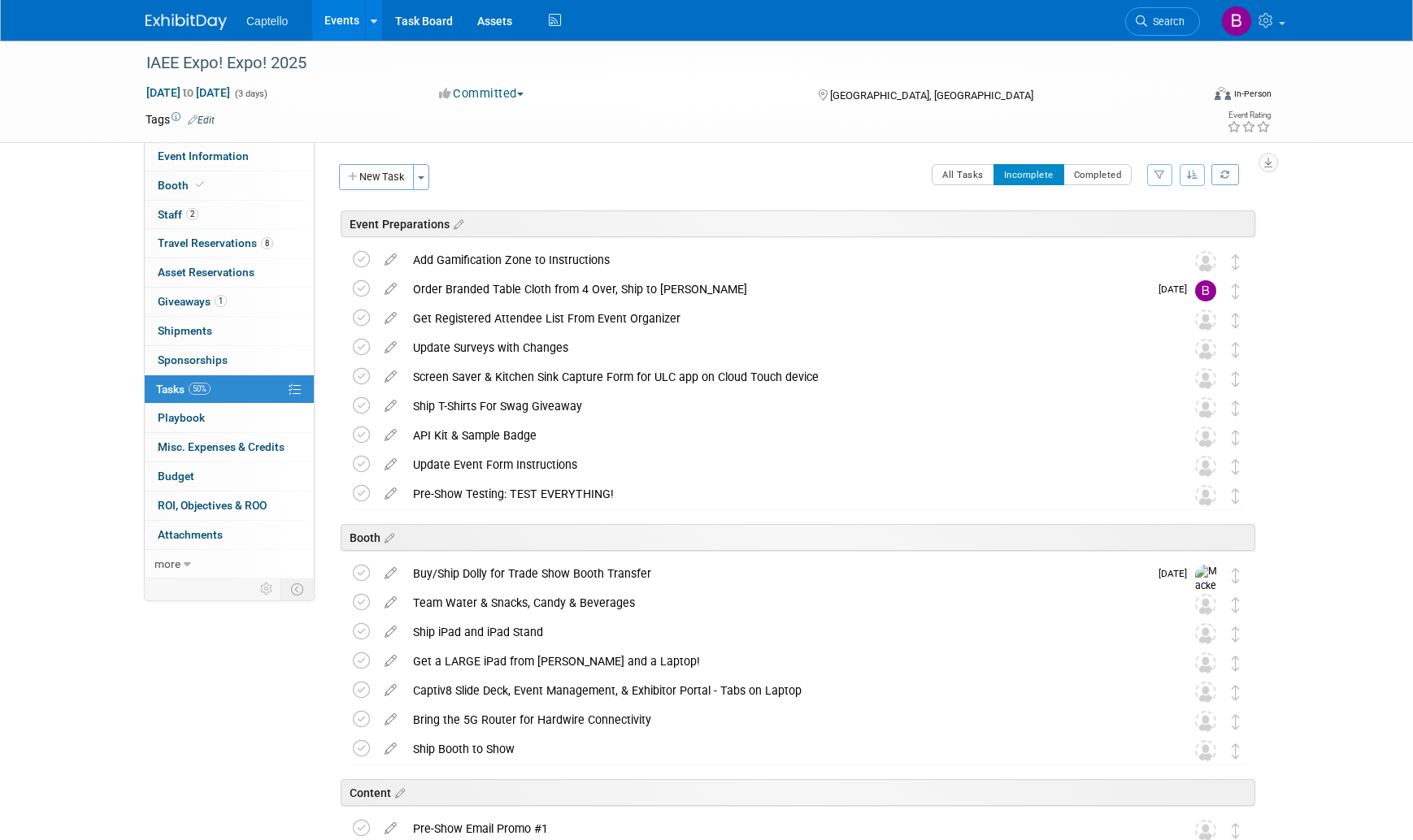
click at [341, 21] on link "Events" at bounding box center [342, 20] width 60 height 41
